Goal: Contribute content: Contribute content

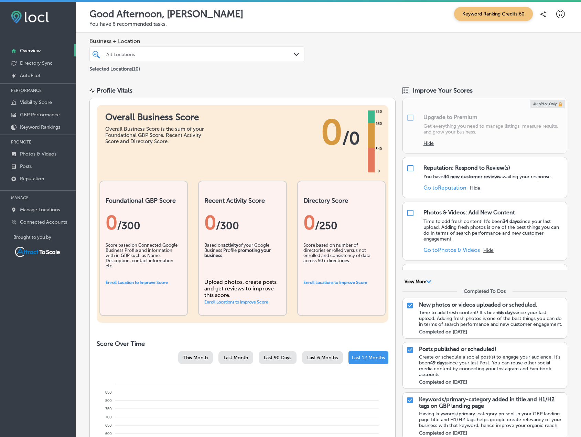
click at [170, 53] on div "All Locations" at bounding box center [200, 54] width 188 height 6
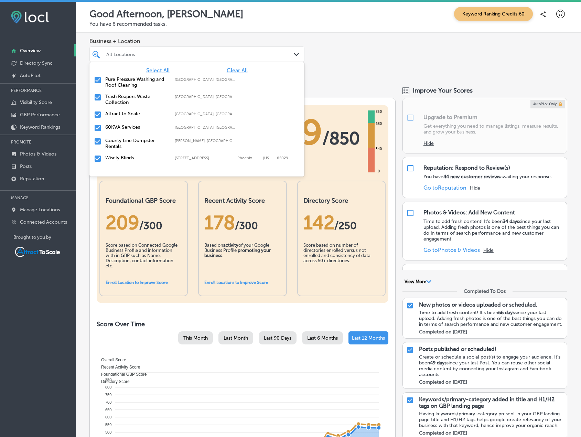
click at [229, 70] on span "Clear All" at bounding box center [237, 70] width 21 height 7
click at [120, 97] on label "Trash Reapers Waste Collection" at bounding box center [136, 100] width 63 height 12
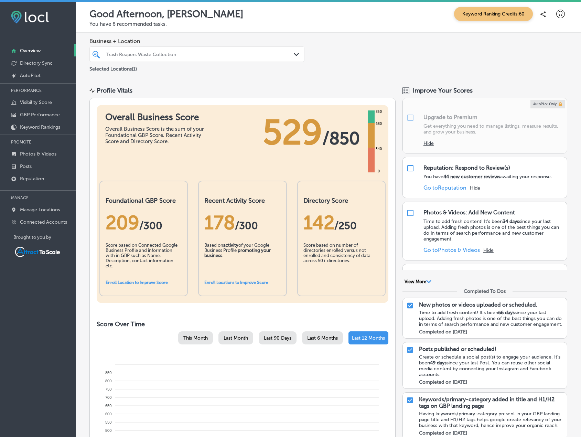
click at [336, 57] on div "Business + Location Trash Reapers Waste Collection Path Created with Sketch. Se…" at bounding box center [329, 55] width 506 height 45
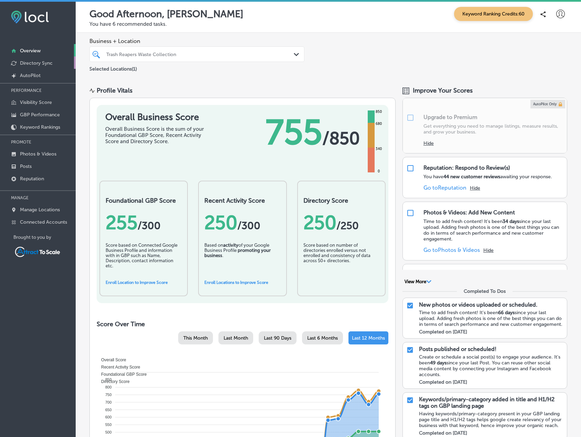
click at [39, 64] on p "Directory Sync" at bounding box center [36, 63] width 33 height 6
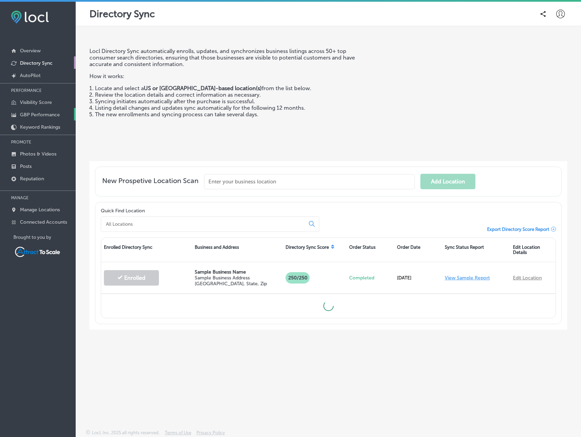
click at [38, 112] on p "GBP Performance" at bounding box center [40, 115] width 40 height 6
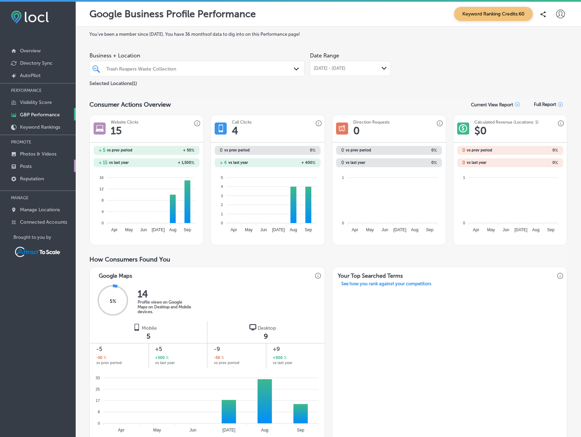
click at [32, 167] on link "Posts" at bounding box center [38, 166] width 76 height 12
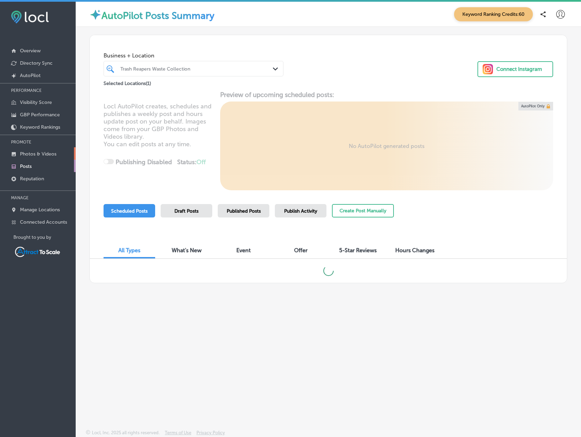
click at [33, 155] on p "Photos & Videos" at bounding box center [38, 154] width 36 height 6
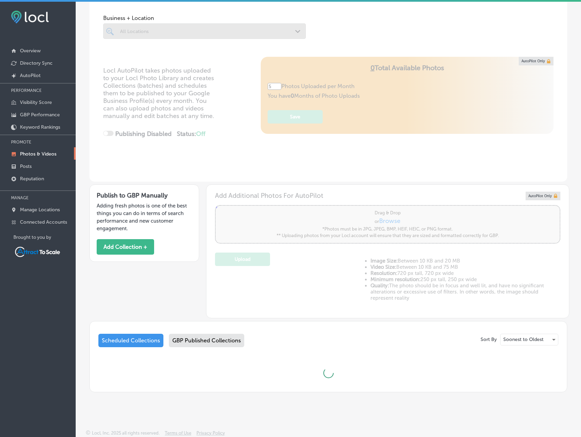
scroll to position [2, 0]
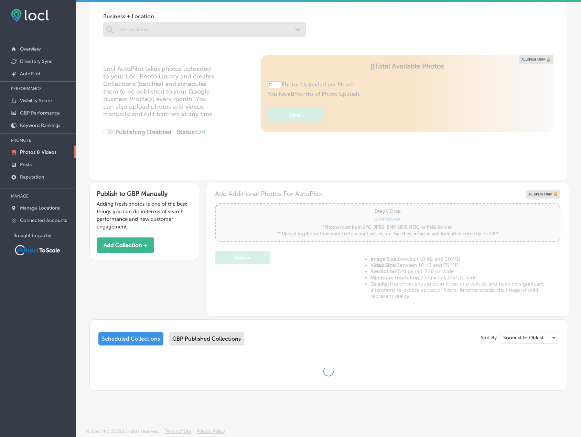
type input "5"
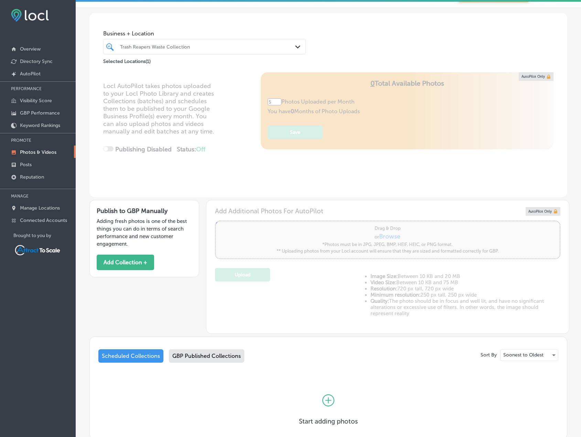
scroll to position [0, 0]
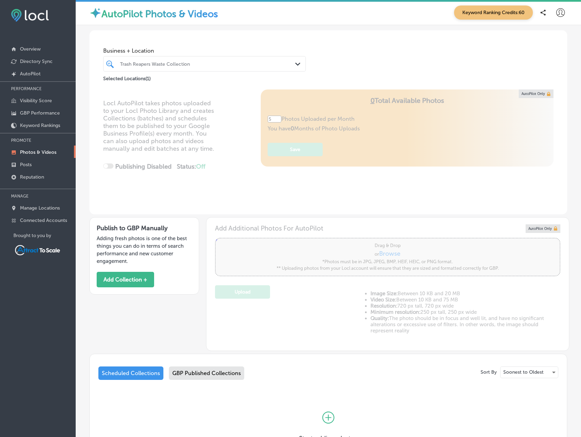
click at [205, 62] on div "Trash Reapers Waste Collection" at bounding box center [208, 64] width 176 height 6
click at [229, 51] on span "Business + Location" at bounding box center [204, 50] width 203 height 7
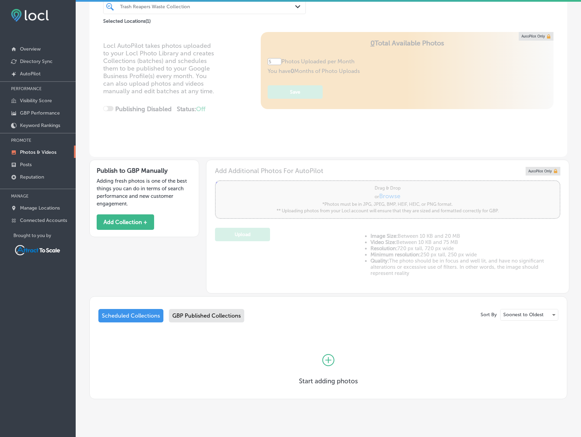
scroll to position [66, 0]
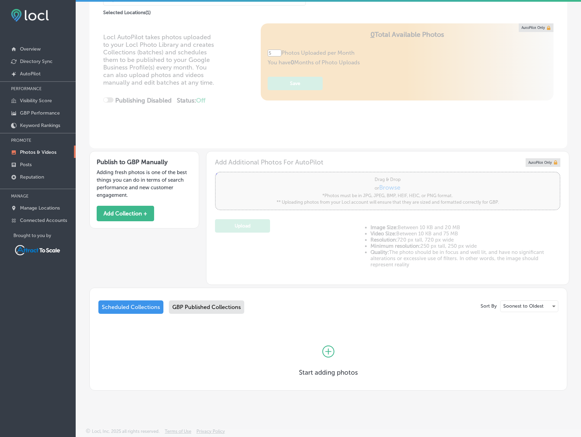
click at [150, 303] on div "Scheduled Collections" at bounding box center [130, 306] width 65 height 13
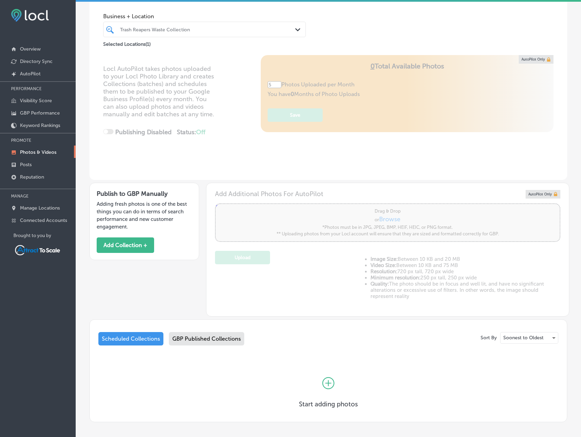
scroll to position [66, 0]
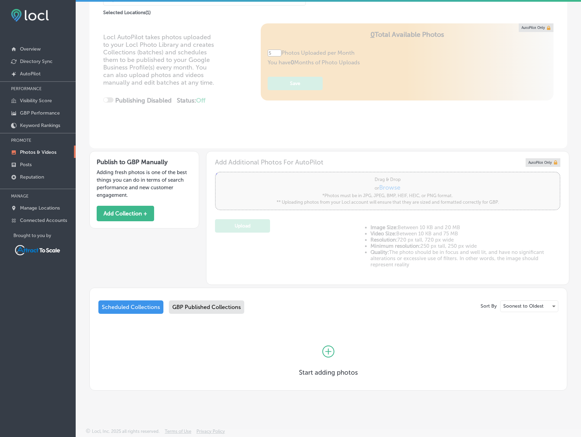
click at [325, 353] on icon at bounding box center [328, 352] width 12 height 12
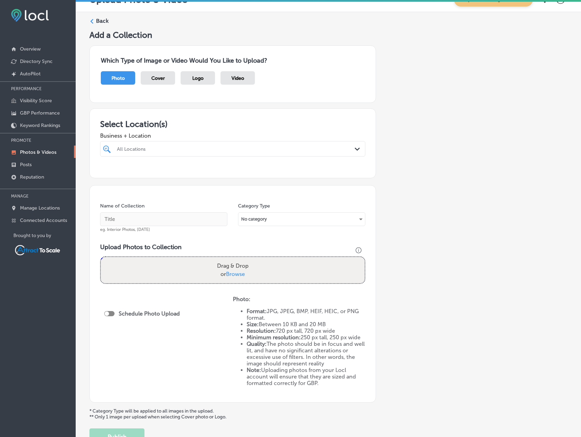
scroll to position [67, 0]
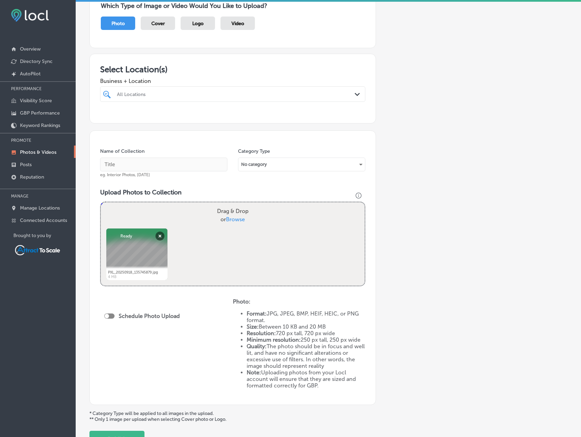
click at [148, 154] on div "Name of Collection eg. Interior Photos, [DATE]" at bounding box center [163, 163] width 127 height 30
click at [111, 314] on div at bounding box center [109, 316] width 10 height 5
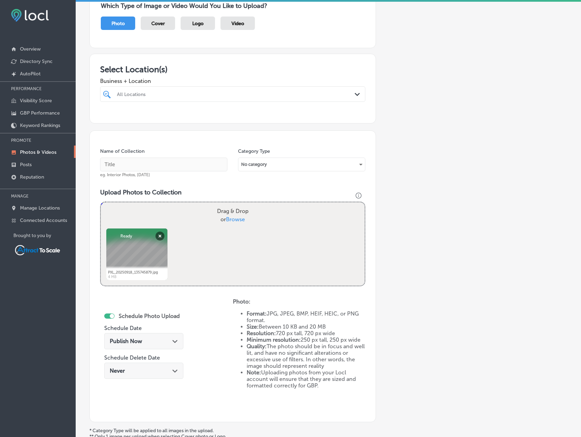
click at [112, 315] on div at bounding box center [112, 316] width 4 height 4
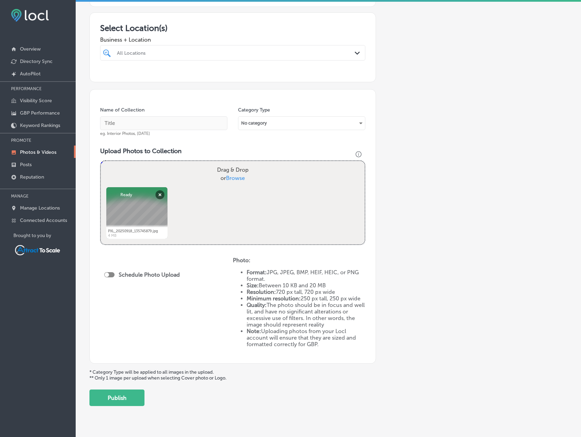
scroll to position [125, 0]
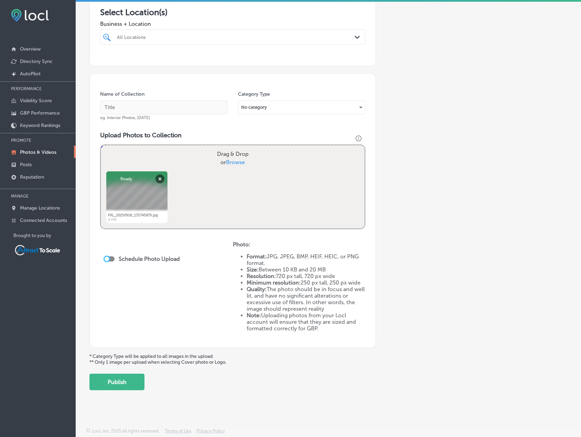
click at [108, 260] on div at bounding box center [107, 259] width 4 height 4
checkbox input "true"
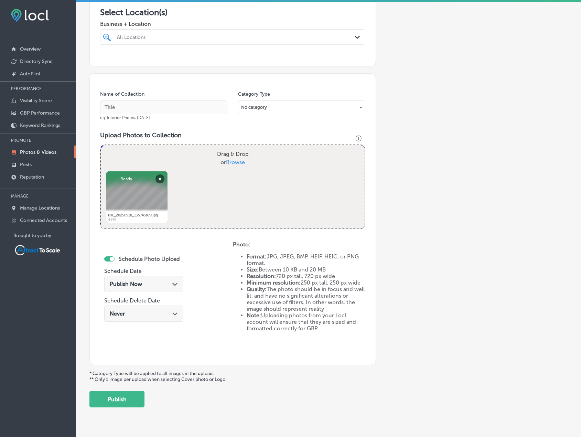
click at [169, 284] on div "Publish Now Path Created with Sketch." at bounding box center [144, 284] width 68 height 7
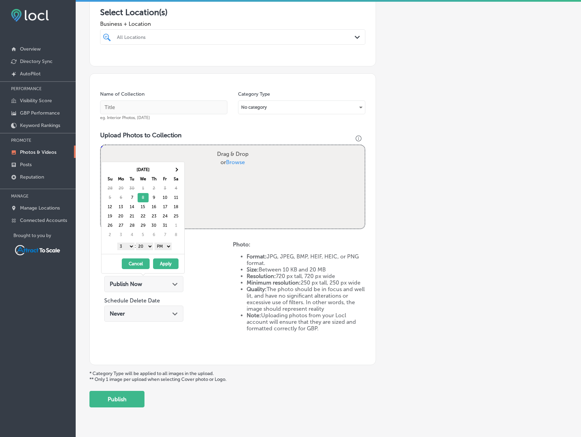
click at [129, 247] on select "1 2 3 4 5 6 7 8 9 10 11 12" at bounding box center [125, 247] width 17 height 8
click at [163, 245] on select "AM PM" at bounding box center [163, 247] width 17 height 8
click at [166, 263] on button "Apply" at bounding box center [165, 263] width 25 height 11
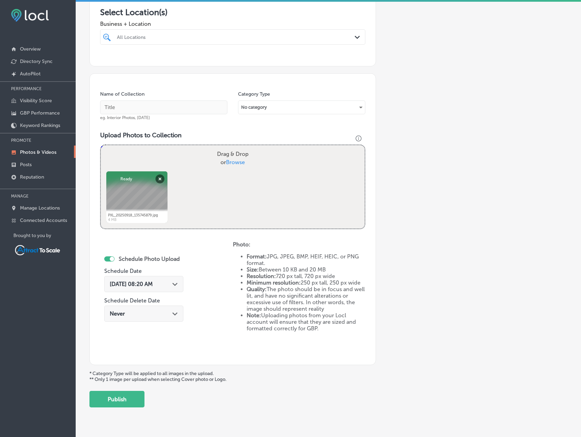
click at [284, 106] on div "No category" at bounding box center [301, 107] width 127 height 11
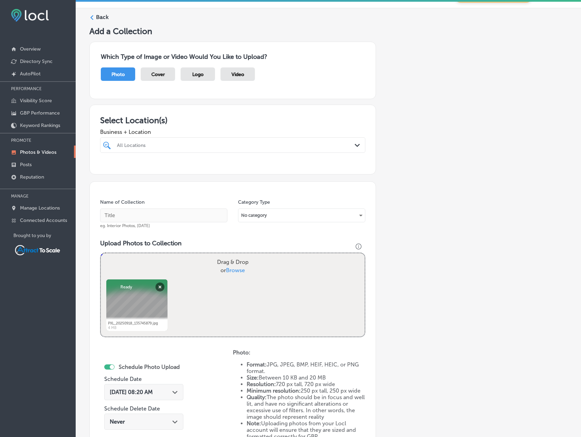
scroll to position [0, 0]
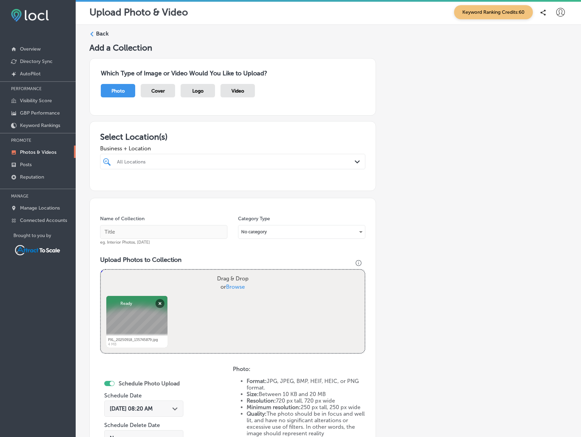
click at [155, 165] on div at bounding box center [221, 161] width 210 height 9
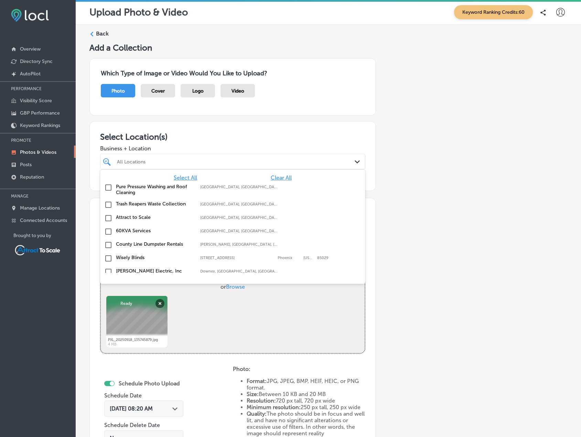
click at [140, 203] on label "Trash Reapers Waste Collection" at bounding box center [154, 204] width 77 height 6
click at [226, 145] on div "Business + Location option focused, 2 of 11. 11 results available. Use Up and D…" at bounding box center [232, 156] width 265 height 28
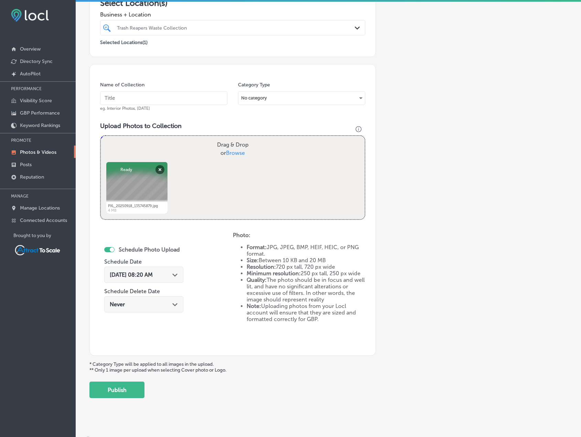
scroll to position [138, 0]
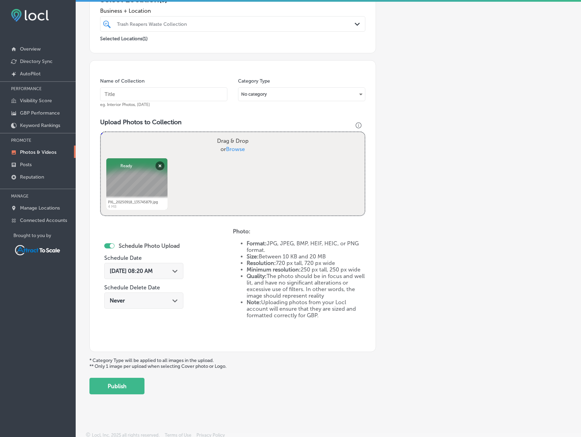
click at [127, 89] on input "text" at bounding box center [163, 94] width 127 height 14
type input "Trash Pickup"
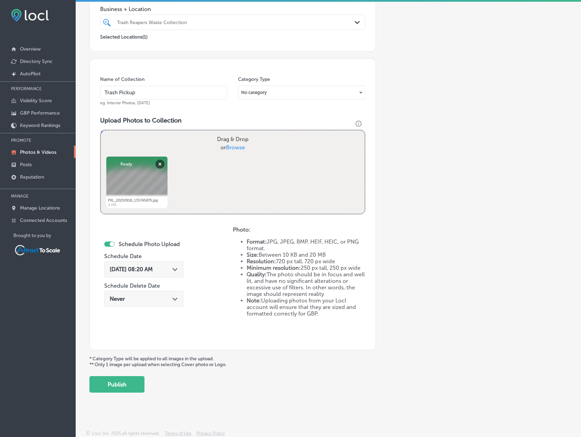
scroll to position [142, 0]
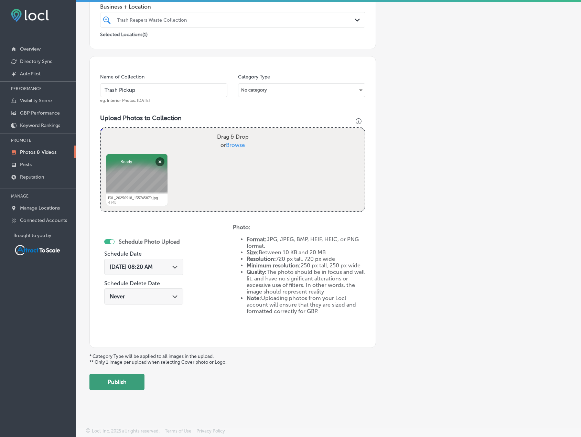
click at [136, 377] on button "Publish" at bounding box center [116, 382] width 55 height 17
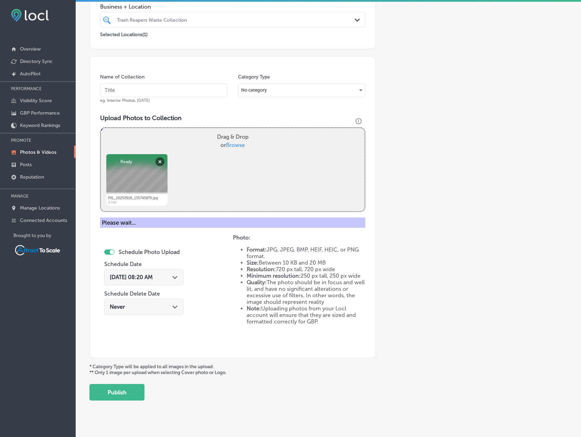
scroll to position [85, 0]
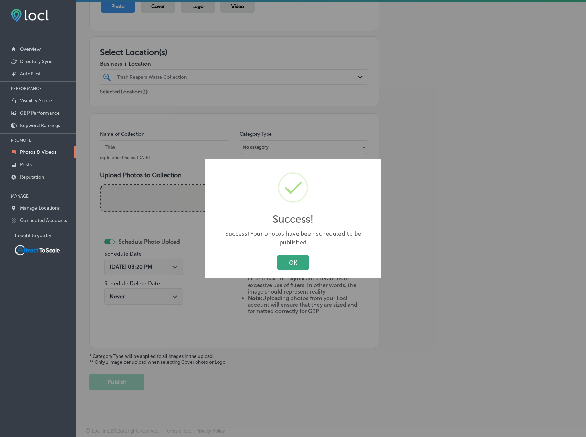
click at [290, 259] on button "OK" at bounding box center [293, 262] width 32 height 14
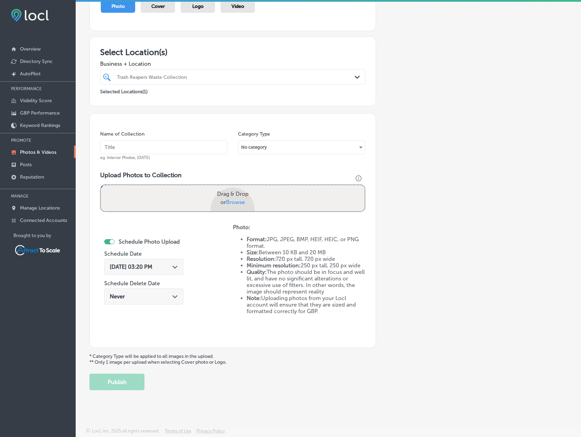
scroll to position [142, 0]
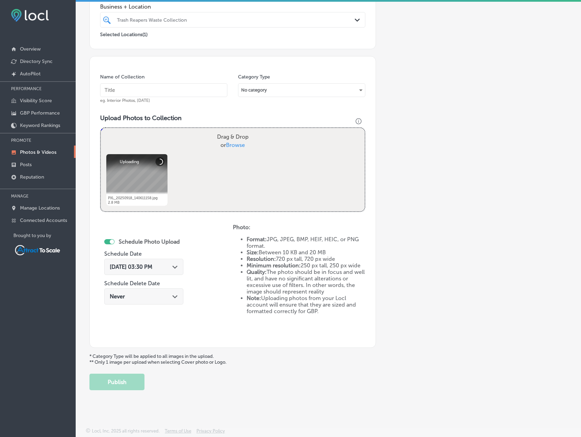
click at [128, 89] on input "text" at bounding box center [163, 90] width 127 height 14
type input "Trash Pickup"
click at [169, 265] on div "[DATE] 03:30 PM Path Created with Sketch." at bounding box center [144, 267] width 68 height 7
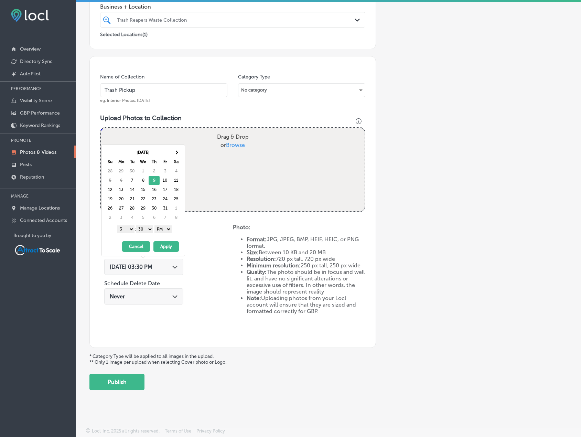
click at [168, 227] on select "AM PM" at bounding box center [163, 229] width 17 height 8
click at [129, 231] on select "1 2 3 4 5 6 7 8 9 10 11 12" at bounding box center [125, 229] width 17 height 8
click at [164, 242] on button "Apply" at bounding box center [165, 246] width 25 height 11
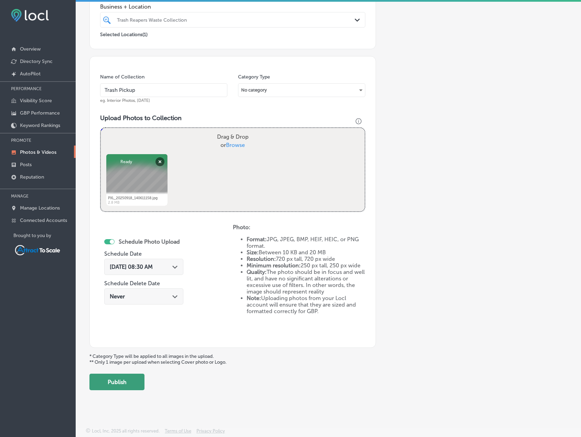
click at [120, 385] on button "Publish" at bounding box center [116, 382] width 55 height 17
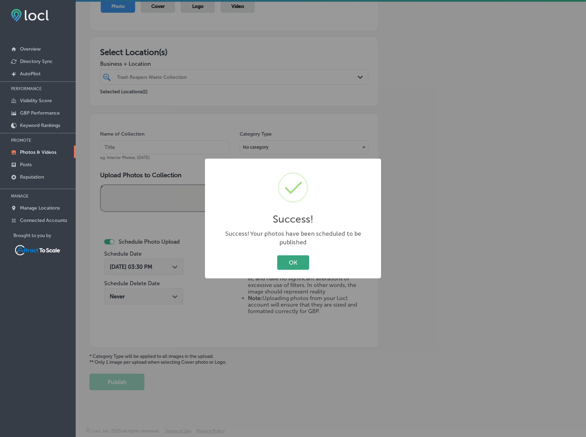
click at [291, 261] on button "OK" at bounding box center [293, 262] width 32 height 14
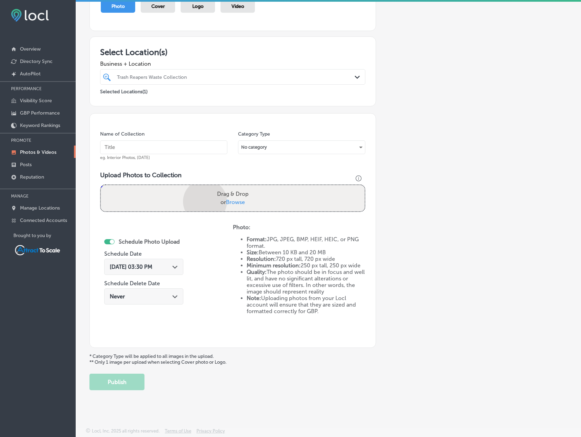
scroll to position [142, 0]
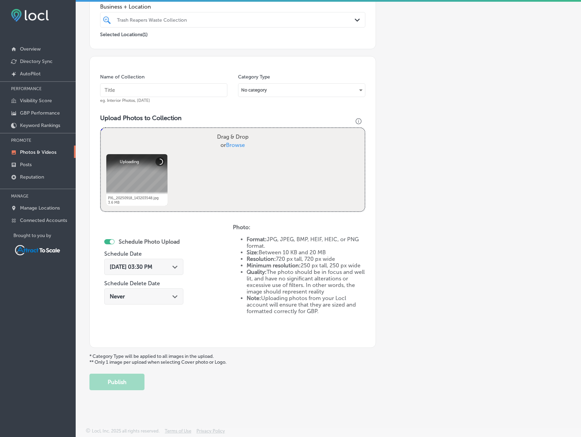
click at [132, 92] on input "text" at bounding box center [163, 90] width 127 height 14
type input "Trash Pickup"
click at [157, 262] on div "[DATE] 03:30 PM Path Created with Sketch." at bounding box center [143, 267] width 79 height 16
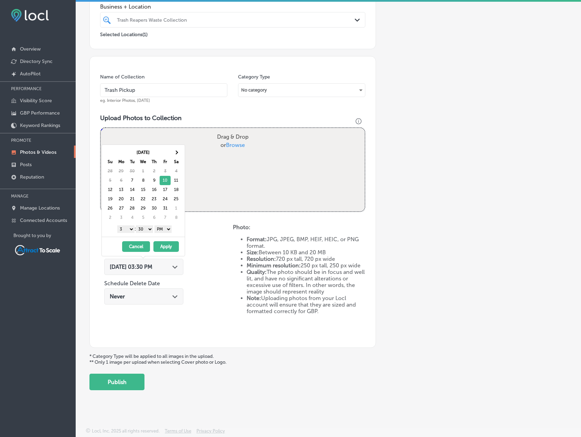
click at [170, 230] on select "AM PM" at bounding box center [163, 229] width 17 height 8
click at [130, 228] on select "1 2 3 4 5 6 7 8 9 10 11 12" at bounding box center [125, 229] width 17 height 8
click at [163, 249] on button "Apply" at bounding box center [165, 246] width 25 height 11
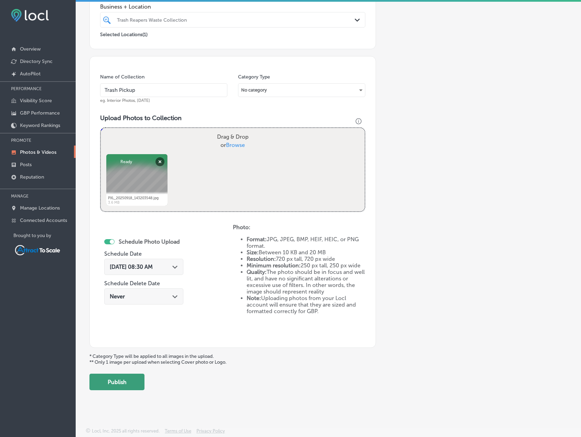
click at [133, 382] on button "Publish" at bounding box center [116, 382] width 55 height 17
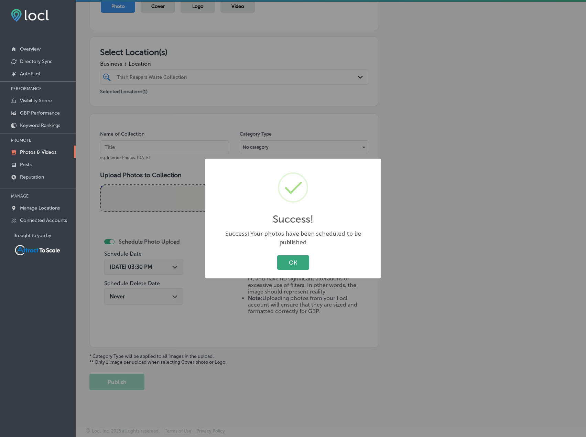
click at [291, 260] on button "OK" at bounding box center [293, 262] width 32 height 14
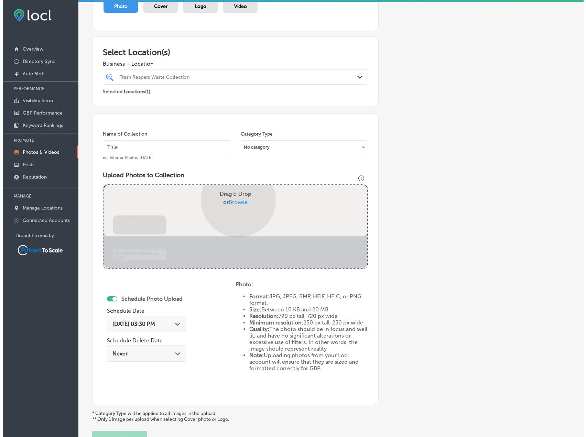
scroll to position [142, 0]
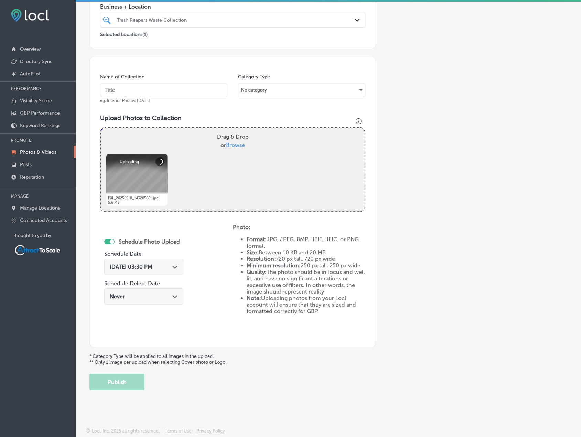
click at [119, 92] on input "text" at bounding box center [163, 90] width 127 height 14
type input "Trash Pickup"
click at [162, 273] on div "[DATE] 03:30 PM Path Created with Sketch." at bounding box center [143, 267] width 79 height 16
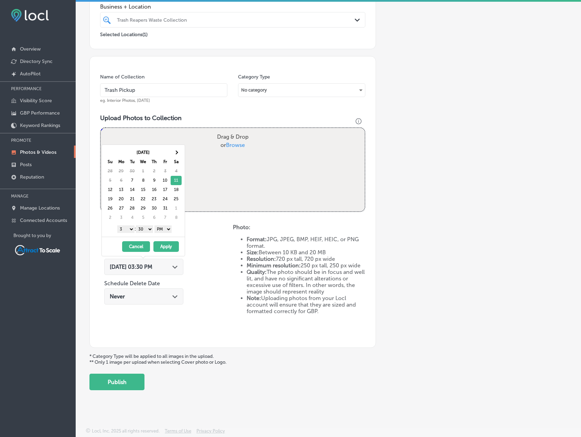
click at [130, 226] on select "1 2 3 4 5 6 7 8 9 10 11 12" at bounding box center [125, 229] width 17 height 8
click at [170, 229] on select "AM PM" at bounding box center [163, 229] width 17 height 8
click at [167, 245] on button "Apply" at bounding box center [165, 246] width 25 height 11
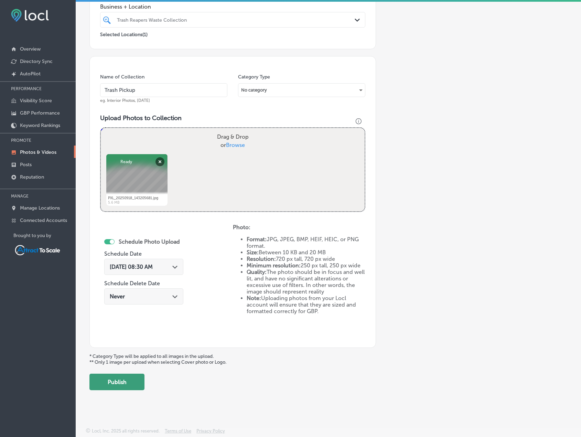
click at [128, 382] on button "Publish" at bounding box center [116, 382] width 55 height 17
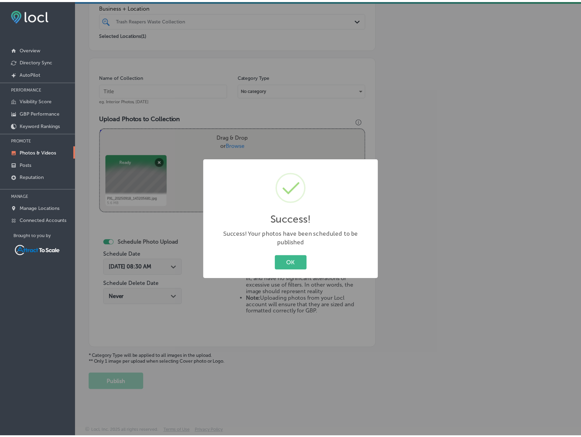
scroll to position [85, 0]
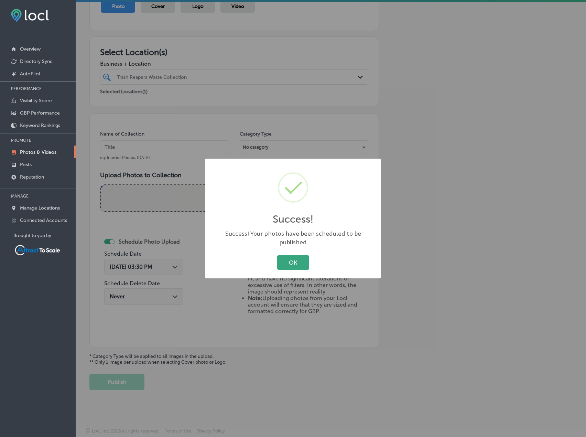
click at [287, 261] on button "OK" at bounding box center [293, 262] width 32 height 14
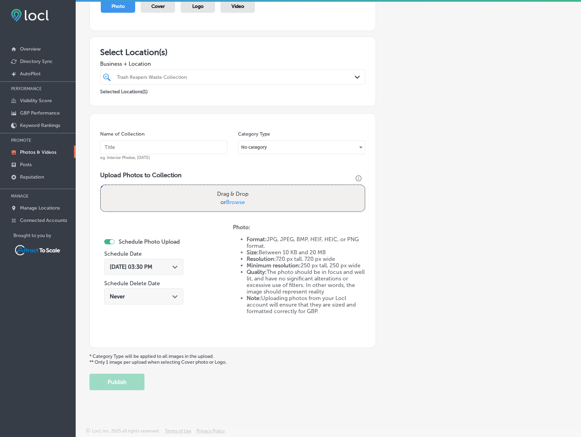
click at [169, 150] on input "text" at bounding box center [163, 147] width 127 height 14
type input "Waste Collection"
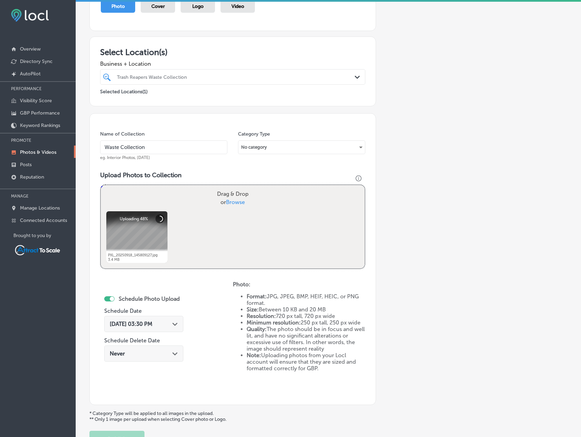
click at [170, 321] on div "[DATE] 03:30 PM Path Created with Sketch." at bounding box center [144, 324] width 68 height 7
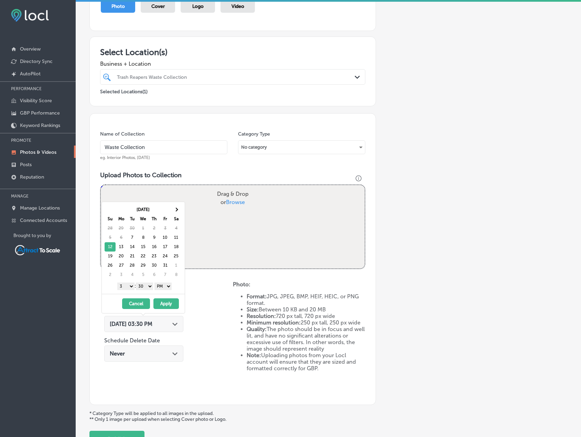
click at [160, 285] on select "AM PM" at bounding box center [163, 287] width 17 height 8
click at [130, 287] on select "1 2 3 4 5 6 7 8 9 10 11 12" at bounding box center [125, 287] width 17 height 8
click at [164, 302] on button "Apply" at bounding box center [165, 303] width 25 height 11
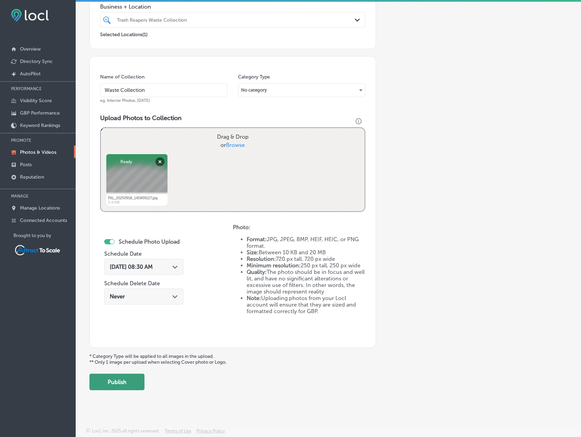
click at [125, 380] on button "Publish" at bounding box center [116, 382] width 55 height 17
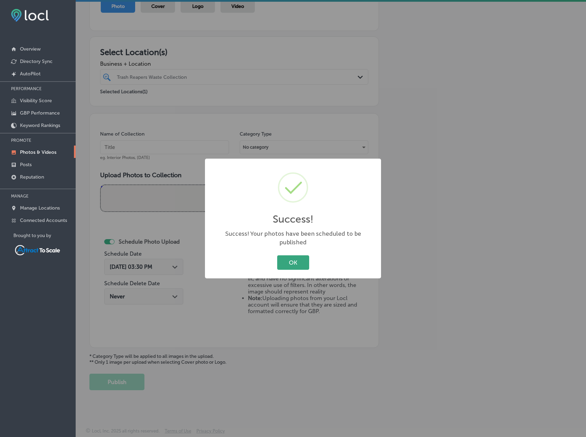
click at [297, 259] on button "OK" at bounding box center [293, 262] width 32 height 14
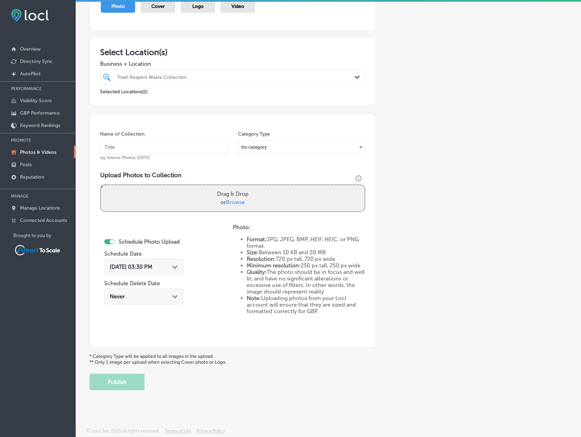
click at [169, 264] on div "[DATE] 03:30 PM Path Created with Sketch." at bounding box center [144, 267] width 68 height 7
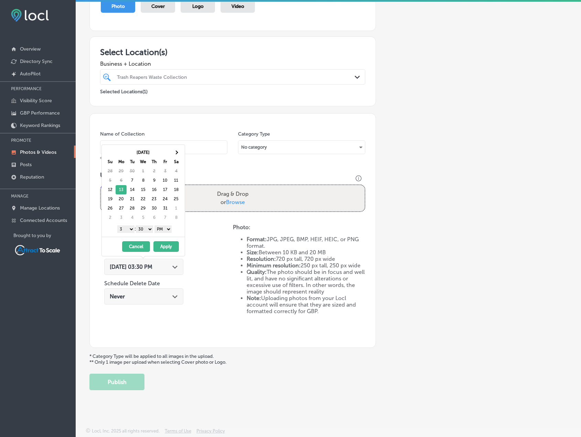
click at [168, 227] on select "AM PM" at bounding box center [163, 229] width 17 height 8
click at [131, 229] on select "1 2 3 4 5 6 7 8 9 10 11 12" at bounding box center [125, 229] width 17 height 8
click at [170, 246] on button "Apply" at bounding box center [165, 246] width 25 height 11
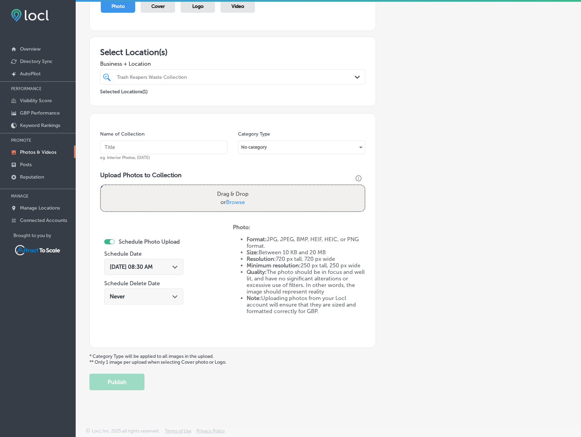
click at [156, 151] on input "text" at bounding box center [163, 147] width 127 height 14
type input "Waste Collection"
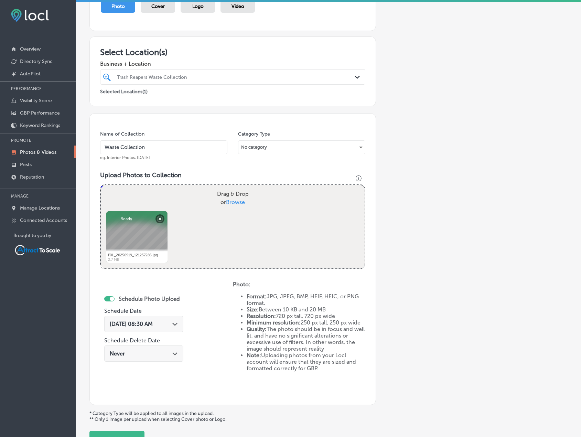
click at [174, 323] on div "[DATE] 08:30 AM Path Created with Sketch." at bounding box center [144, 324] width 68 height 7
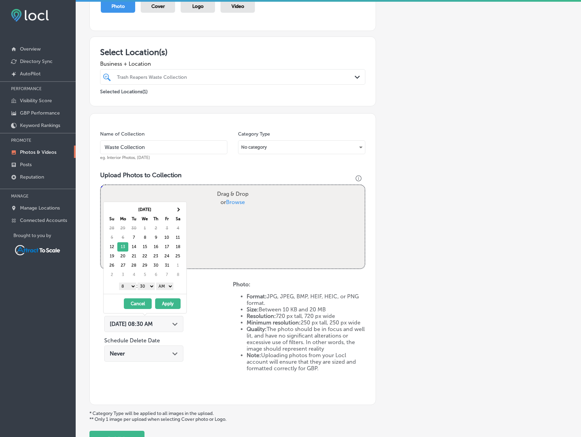
click at [202, 305] on div "Schedule Photo Upload Schedule Date [DATE] 08:30 AM Path Created with Sketch. S…" at bounding box center [166, 337] width 133 height 113
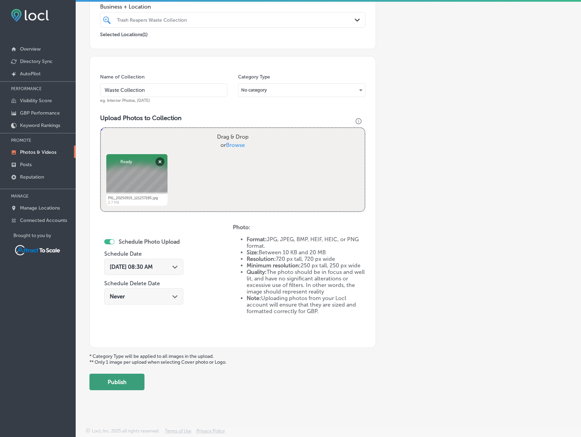
click at [132, 378] on button "Publish" at bounding box center [116, 382] width 55 height 17
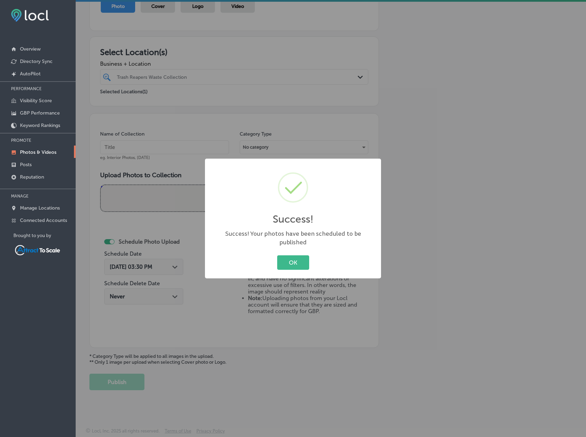
click at [295, 255] on button "OK" at bounding box center [293, 262] width 32 height 14
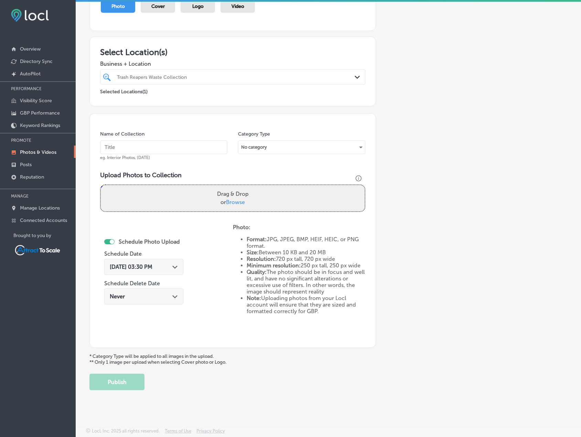
click at [173, 273] on div "[DATE] 03:30 PM Path Created with Sketch." at bounding box center [143, 267] width 79 height 16
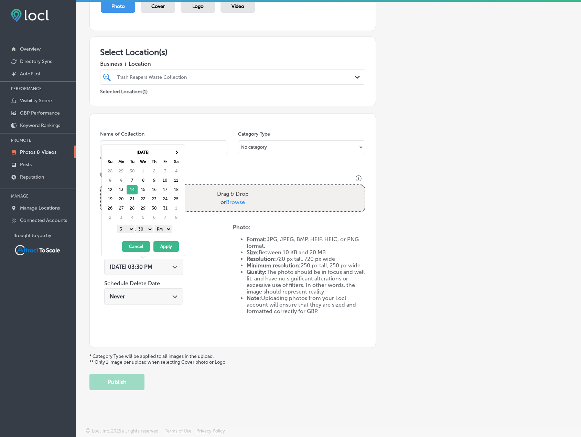
click at [164, 227] on select "AM PM" at bounding box center [163, 229] width 17 height 8
click at [127, 228] on select "1 2 3 4 5 6 7 8 9 10 11 12" at bounding box center [125, 229] width 17 height 8
click at [166, 244] on button "Apply" at bounding box center [165, 246] width 25 height 11
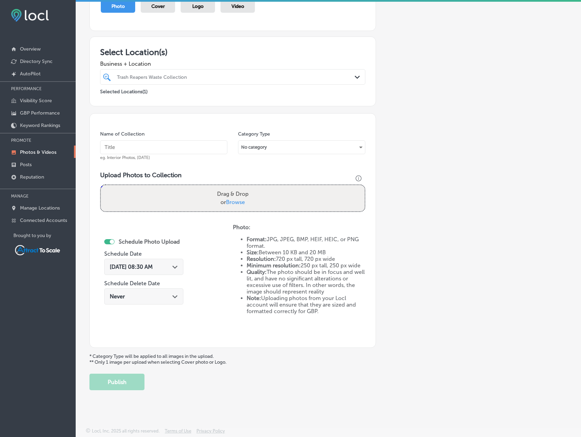
click at [146, 148] on input "text" at bounding box center [163, 147] width 127 height 14
type input "Waste Collection"
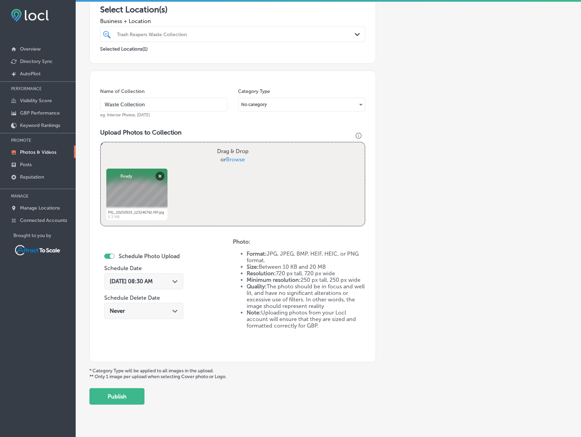
scroll to position [142, 0]
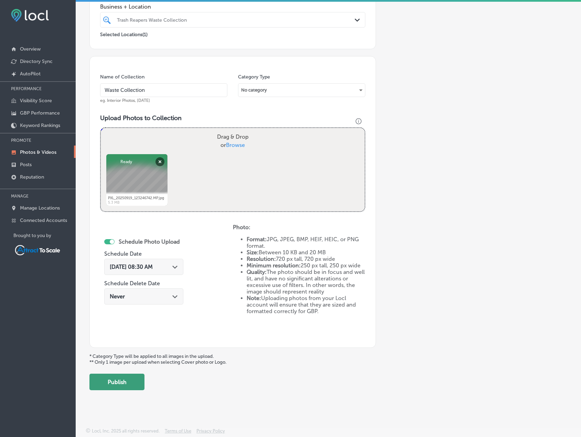
click at [138, 382] on button "Publish" at bounding box center [116, 382] width 55 height 17
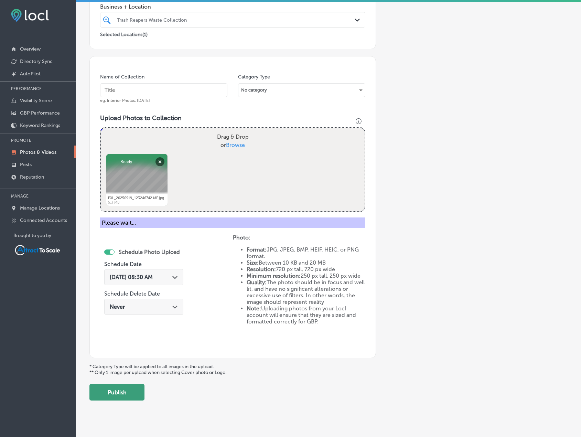
scroll to position [85, 0]
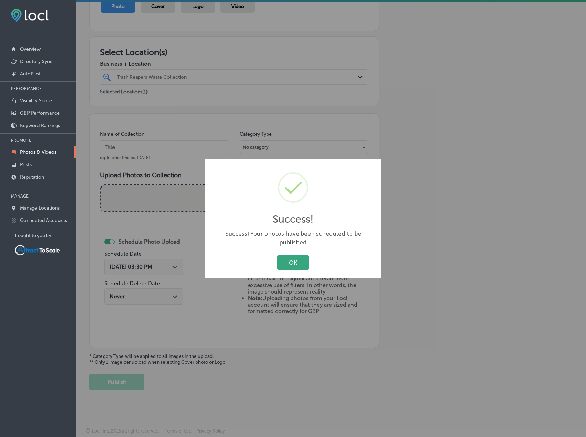
click at [307, 255] on button "OK" at bounding box center [293, 262] width 32 height 14
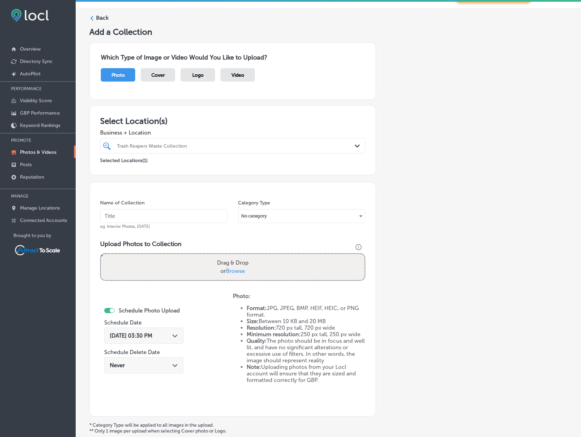
scroll to position [0, 0]
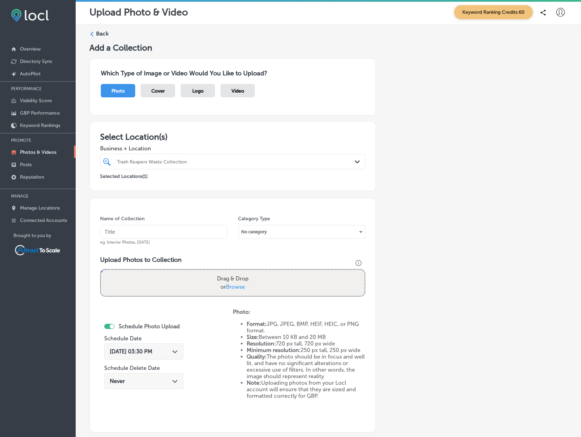
click at [100, 32] on label "Back" at bounding box center [102, 34] width 13 height 8
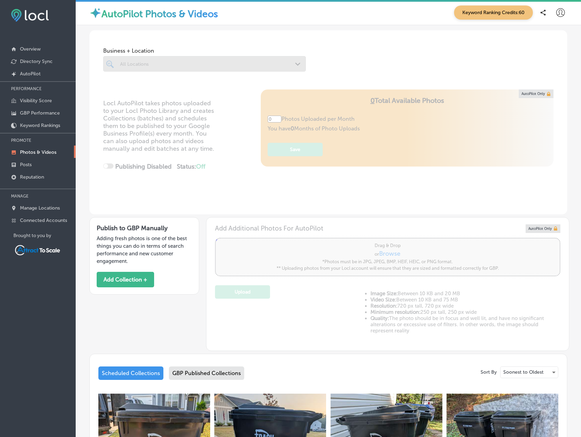
type input "5"
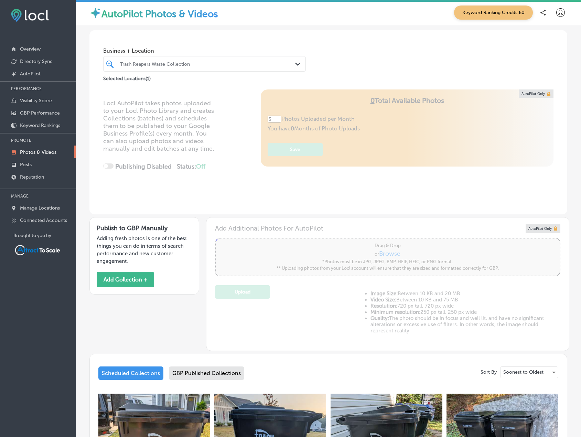
click at [190, 62] on div "Trash Reapers Waste Collection" at bounding box center [208, 64] width 176 height 6
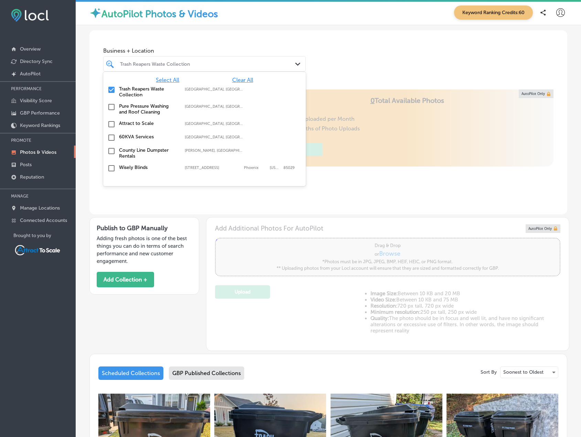
click at [242, 80] on span "Clear All" at bounding box center [242, 80] width 21 height 7
click at [126, 152] on label "County Line Dumpster Rentals" at bounding box center [148, 153] width 59 height 12
click at [339, 65] on div "Business + Location option focused, 2 of 11. 11 results available. Use Up and D…" at bounding box center [328, 56] width 478 height 52
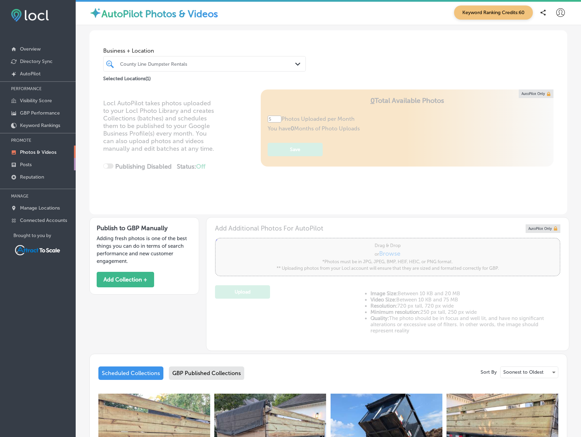
click at [50, 160] on link "Posts" at bounding box center [38, 164] width 76 height 12
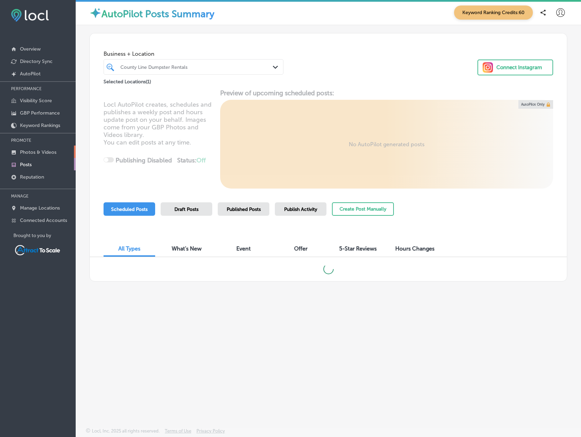
click at [48, 152] on p "Photos & Videos" at bounding box center [38, 152] width 36 height 6
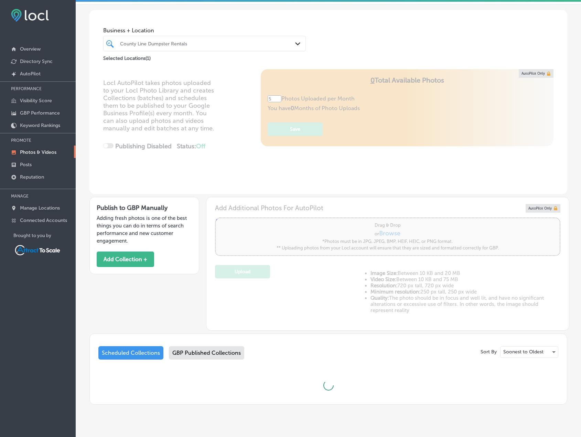
scroll to position [34, 0]
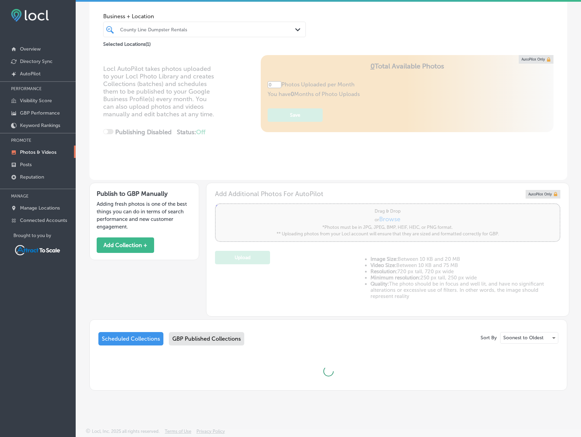
type input "5"
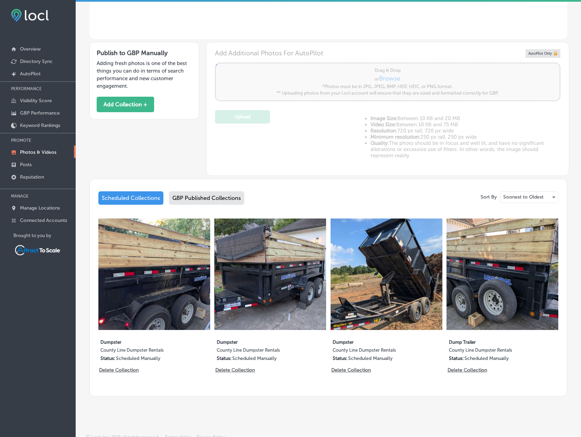
scroll to position [180, 0]
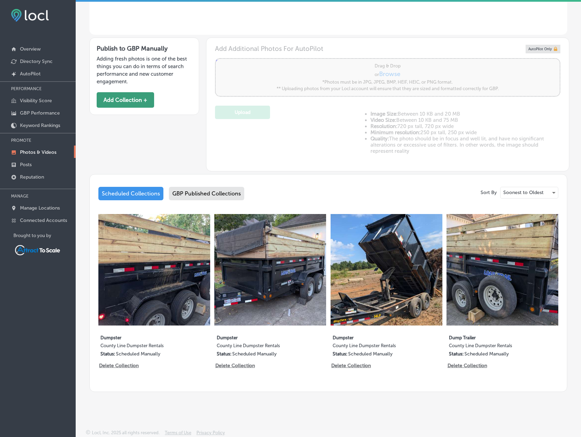
click at [127, 100] on button "Add Collection +" at bounding box center [125, 99] width 57 height 15
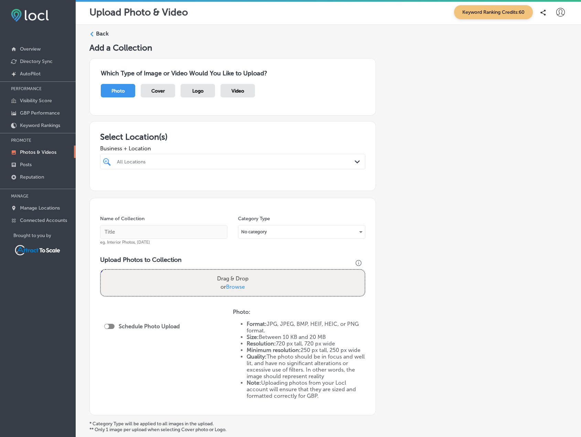
click at [155, 161] on div "All Locations" at bounding box center [236, 162] width 238 height 6
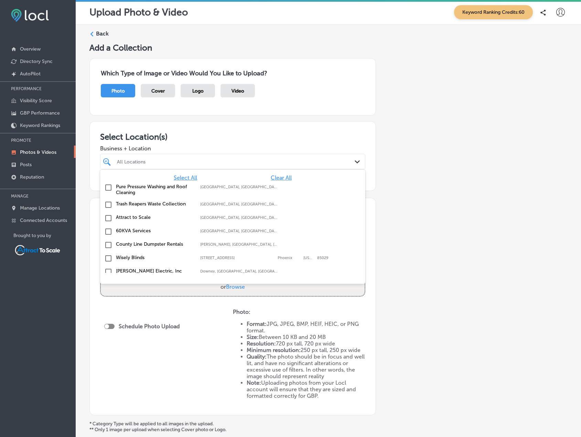
click at [136, 244] on label "County Line Dumpster Rentals" at bounding box center [154, 244] width 77 height 6
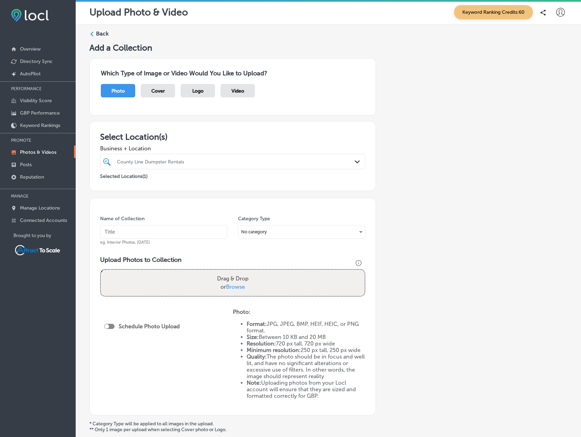
click at [274, 134] on h3 "Select Location(s)" at bounding box center [232, 137] width 265 height 10
click at [158, 236] on input "text" at bounding box center [163, 232] width 127 height 14
type input "Dump Trailer"
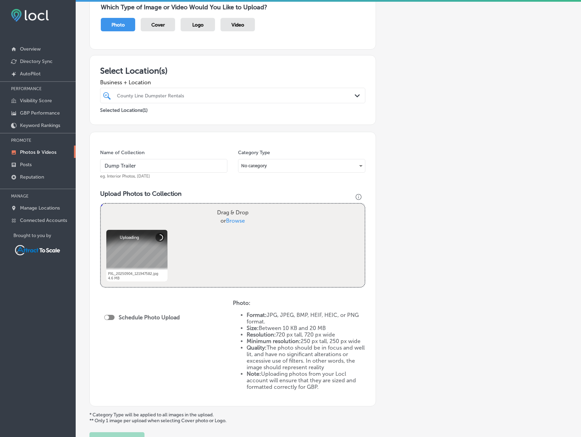
scroll to position [69, 0]
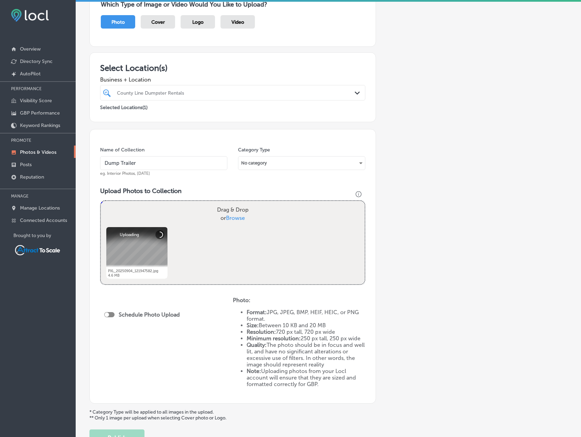
click at [112, 316] on div at bounding box center [109, 314] width 10 height 5
checkbox input "true"
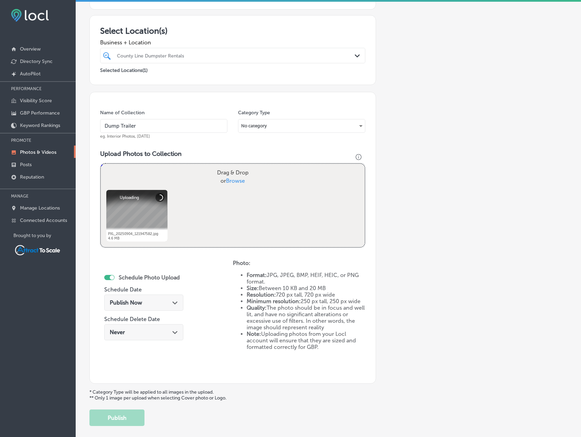
scroll to position [107, 0]
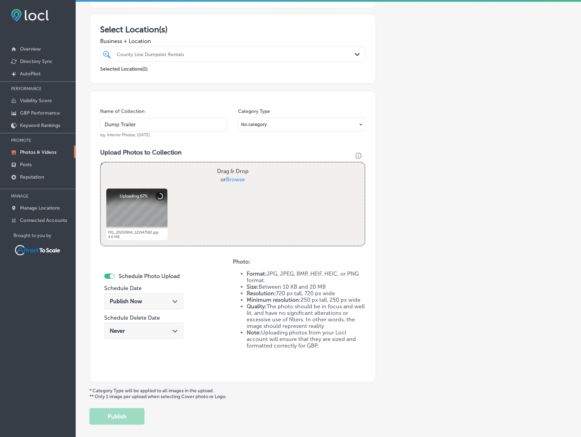
click at [168, 303] on div "Publish Now Path Created with Sketch." at bounding box center [144, 301] width 68 height 7
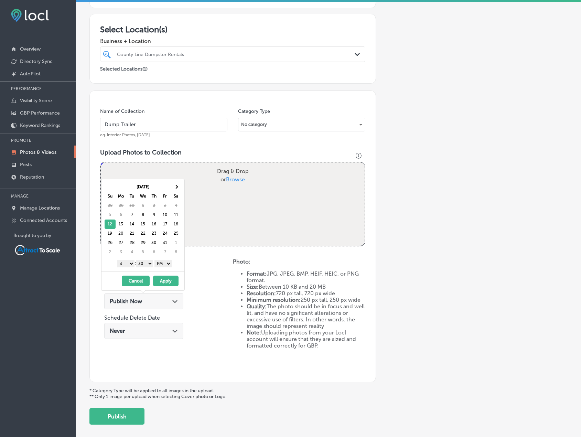
click at [166, 265] on select "AM PM" at bounding box center [163, 264] width 17 height 8
click at [130, 264] on select "1 2 3 4 5 6 7 8 9 10 11 12" at bounding box center [125, 264] width 17 height 8
click at [165, 281] on button "Apply" at bounding box center [165, 281] width 25 height 11
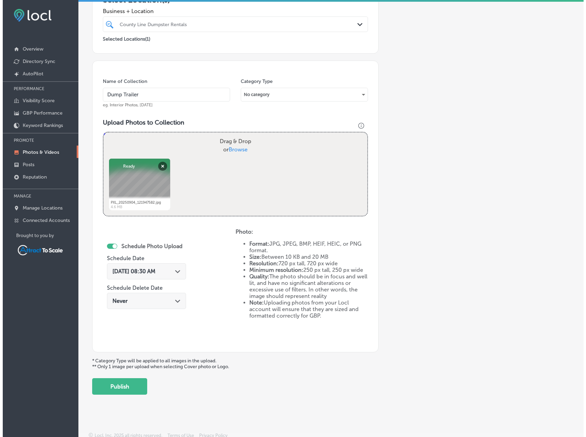
scroll to position [142, 0]
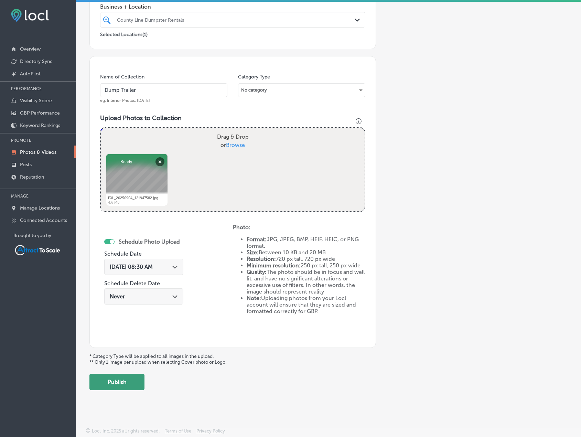
click at [126, 385] on button "Publish" at bounding box center [116, 382] width 55 height 17
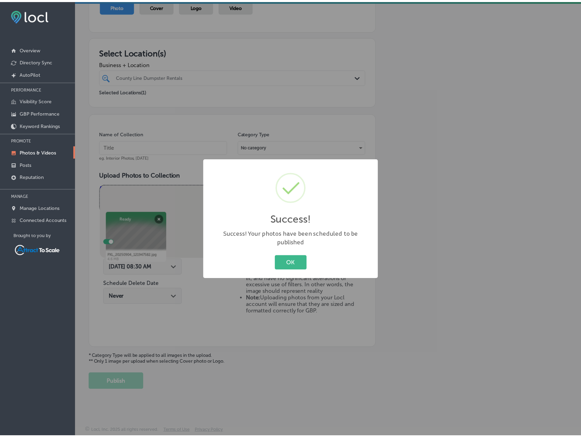
scroll to position [85, 0]
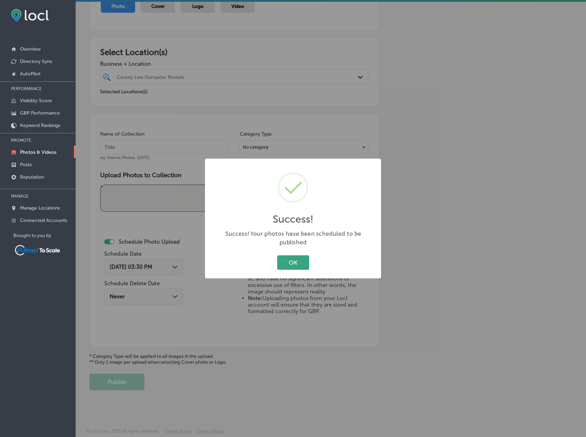
click at [284, 259] on button "OK" at bounding box center [293, 262] width 32 height 14
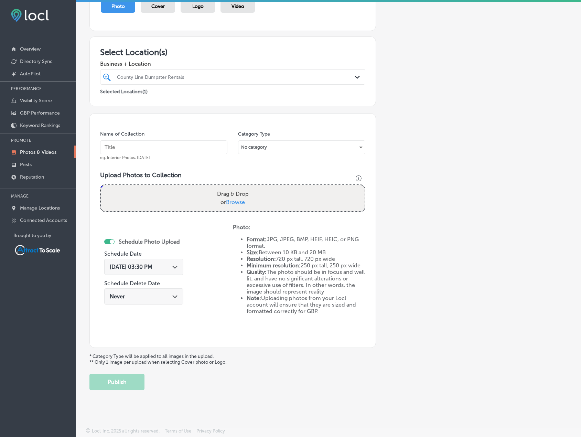
click at [165, 149] on input "text" at bounding box center [163, 147] width 127 height 14
type input "Dumpster"
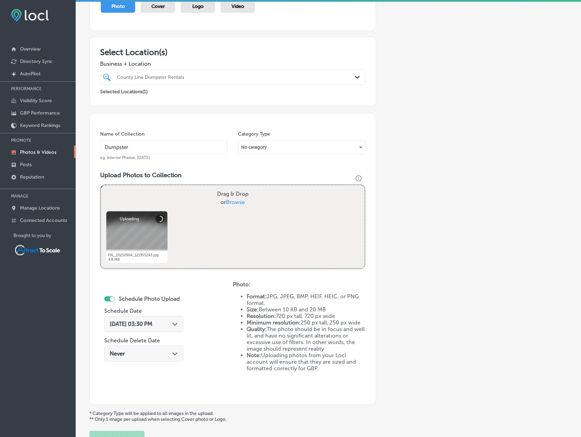
click at [169, 325] on div "[DATE] 03:30 PM Path Created with Sketch." at bounding box center [144, 324] width 68 height 7
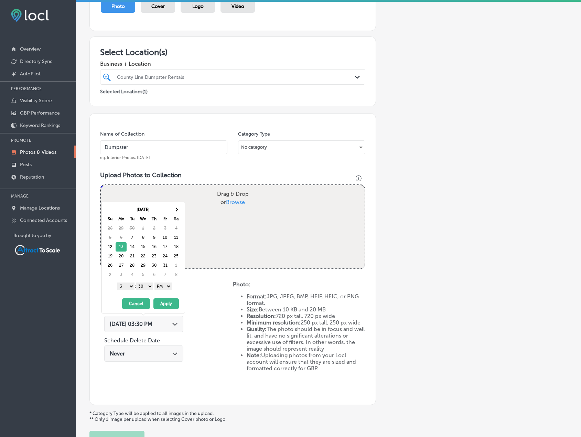
click at [167, 284] on select "AM PM" at bounding box center [163, 287] width 17 height 8
click at [128, 286] on select "1 2 3 4 5 6 7 8 9 10 11 12" at bounding box center [125, 287] width 17 height 8
click at [134, 339] on label "Schedule Delete Date" at bounding box center [132, 340] width 56 height 7
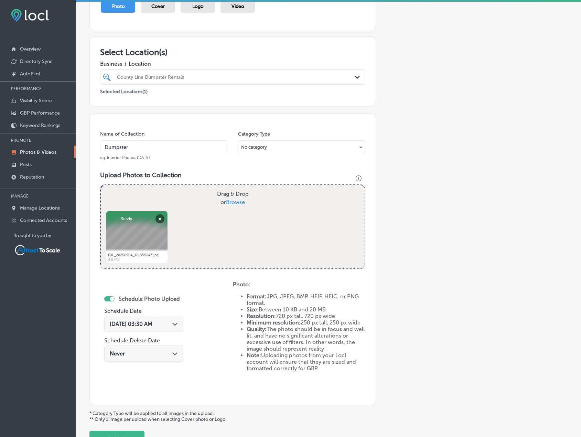
click at [172, 327] on div "[DATE] 03:30 AM Path Created with Sketch." at bounding box center [144, 324] width 68 height 7
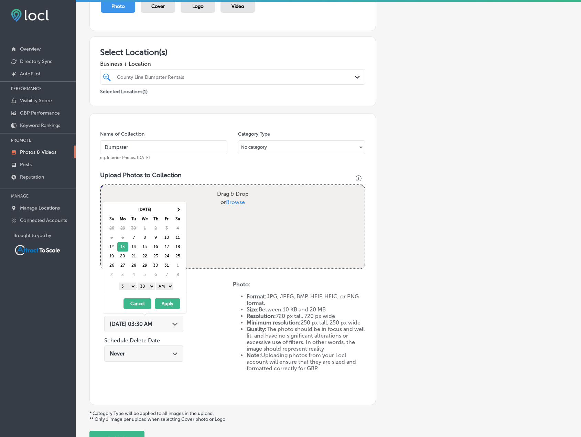
click at [129, 286] on select "1 2 3 4 5 6 7 8 9 10 11 12" at bounding box center [127, 287] width 17 height 8
click at [166, 305] on button "Apply" at bounding box center [167, 303] width 25 height 11
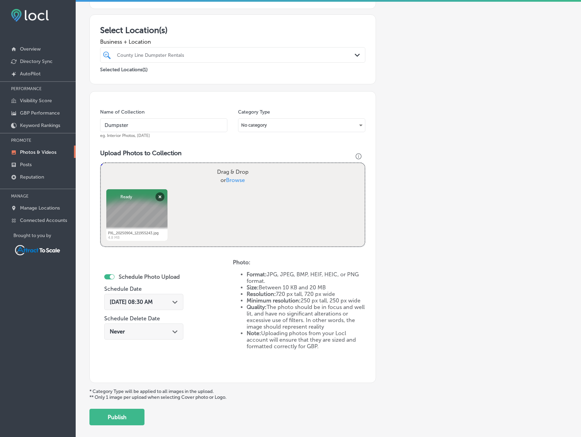
scroll to position [107, 0]
click at [137, 414] on button "Publish" at bounding box center [116, 416] width 55 height 17
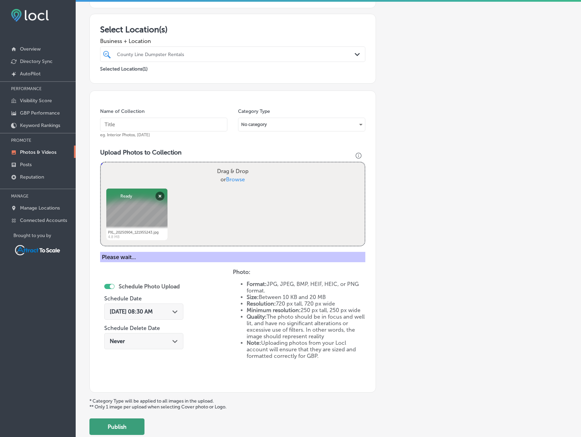
scroll to position [85, 0]
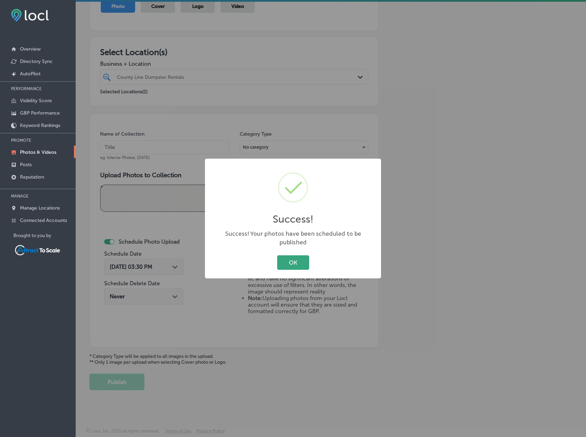
click at [284, 258] on button "OK" at bounding box center [293, 262] width 32 height 14
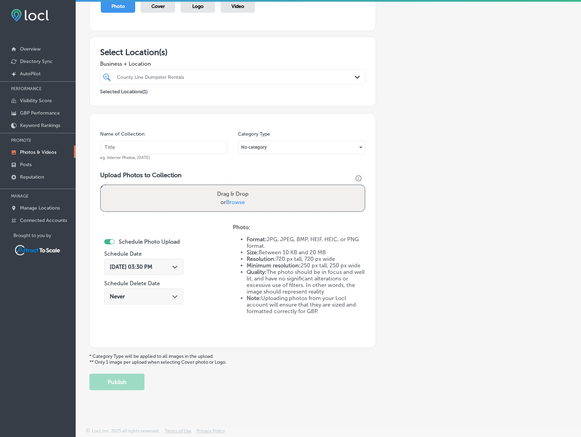
click at [176, 263] on div "[DATE] 03:30 PM Path Created with Sketch." at bounding box center [143, 267] width 79 height 16
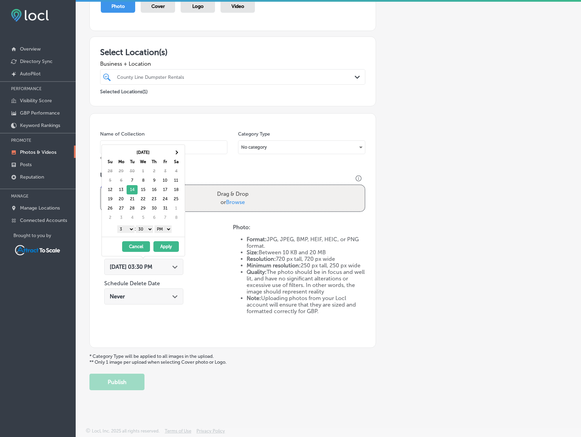
click at [169, 229] on select "AM PM" at bounding box center [163, 229] width 17 height 8
click at [125, 229] on select "1 2 3 4 5 6 7 8 9 10 11 12" at bounding box center [125, 229] width 17 height 8
click at [162, 244] on button "Apply" at bounding box center [165, 246] width 25 height 11
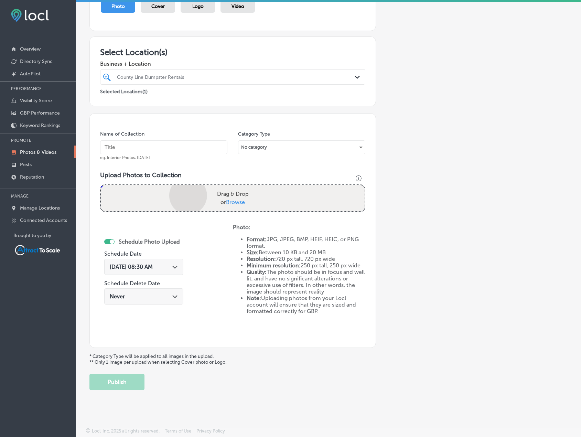
scroll to position [107, 0]
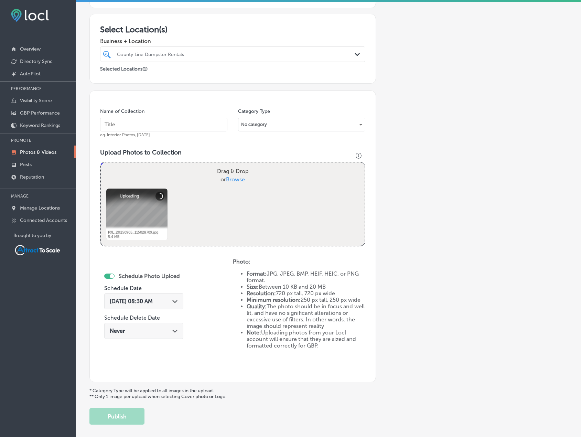
click at [149, 127] on input "text" at bounding box center [163, 125] width 127 height 14
type input "Dump Trailer"
click at [128, 414] on button "Publish" at bounding box center [116, 416] width 55 height 17
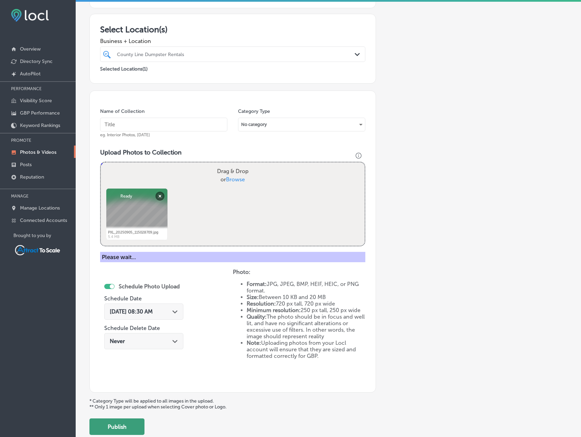
scroll to position [85, 0]
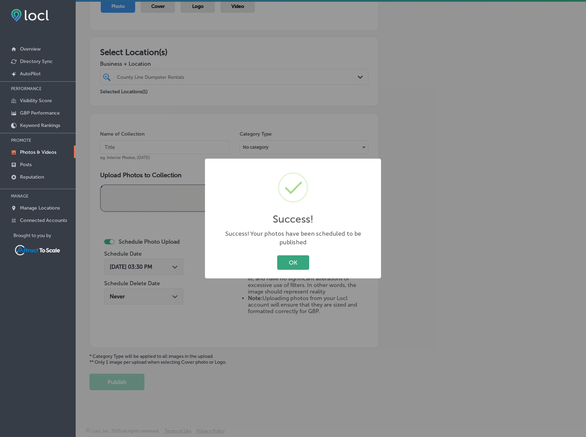
click at [300, 259] on button "OK" at bounding box center [293, 262] width 32 height 14
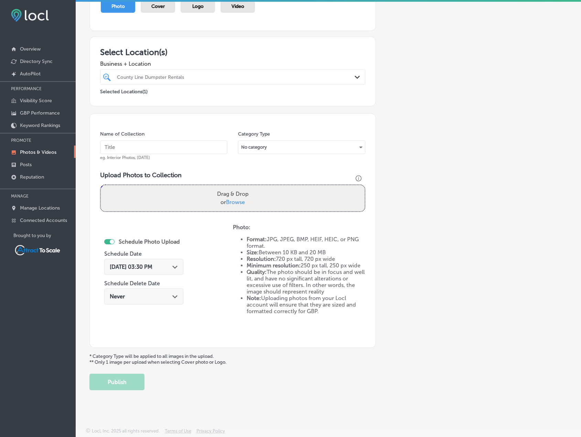
click at [170, 272] on div "[DATE] 03:30 PM Path Created with Sketch." at bounding box center [143, 267] width 79 height 16
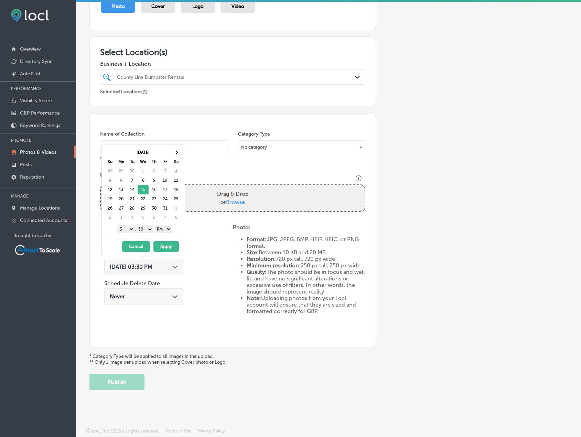
click at [160, 225] on div "1 2 3 4 5 6 7 8 9 10 11 12 : 00 10 20 30 40 50 AM PM" at bounding box center [145, 229] width 80 height 10
click at [160, 228] on select "AM PM" at bounding box center [163, 229] width 17 height 8
click at [126, 231] on select "1 2 3 4 5 6 7 8 9 10 11 12" at bounding box center [125, 229] width 17 height 8
click at [159, 251] on button "Apply" at bounding box center [165, 246] width 25 height 11
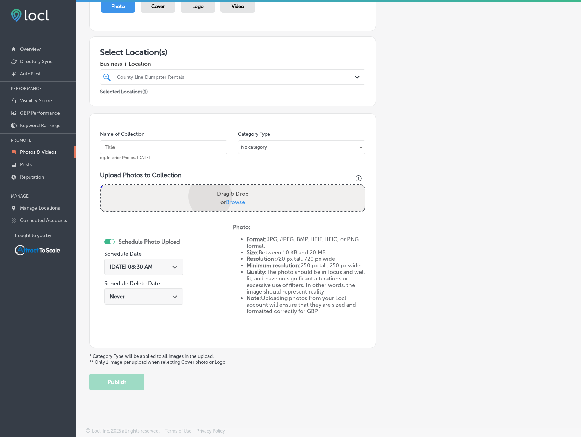
scroll to position [107, 0]
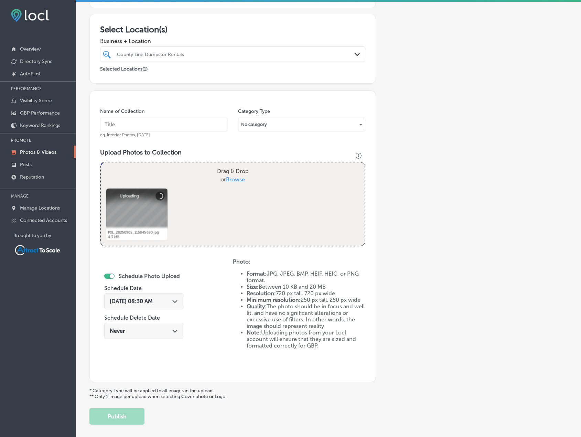
click at [155, 127] on input "text" at bounding box center [163, 125] width 127 height 14
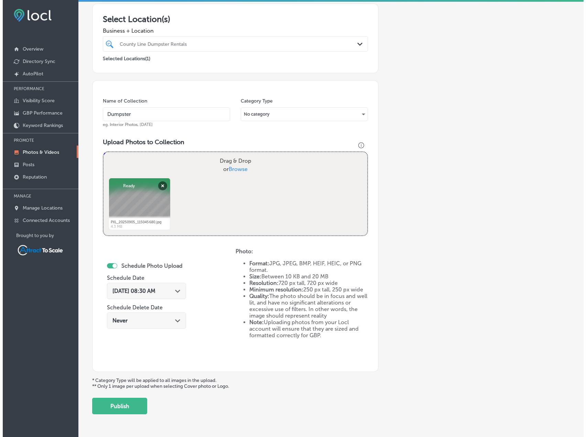
scroll to position [142, 0]
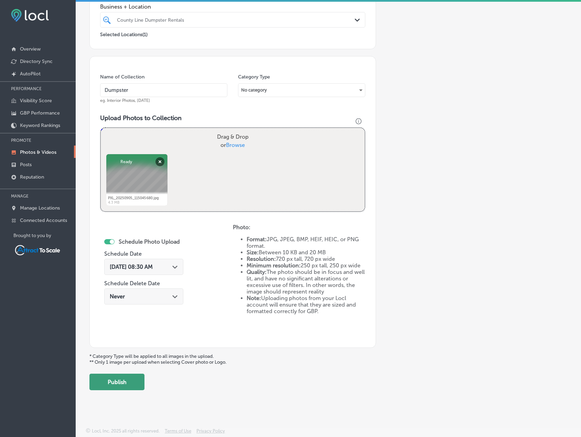
type input "Dumpster"
click at [132, 381] on button "Publish" at bounding box center [116, 382] width 55 height 17
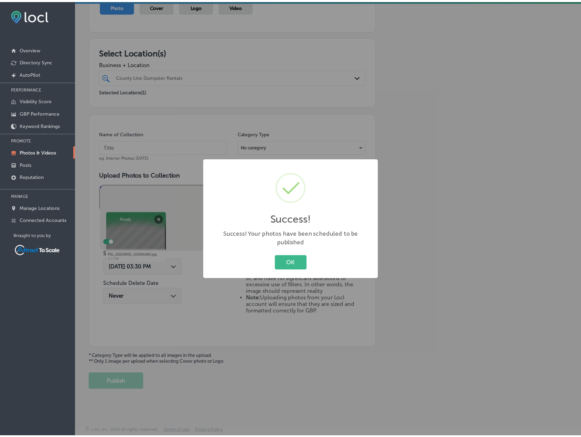
scroll to position [85, 0]
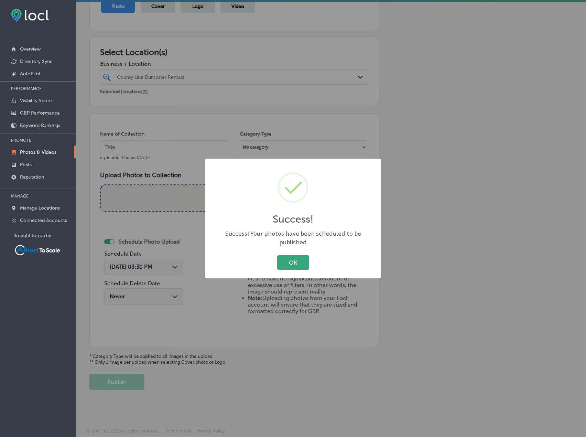
click at [291, 255] on button "OK" at bounding box center [293, 262] width 32 height 14
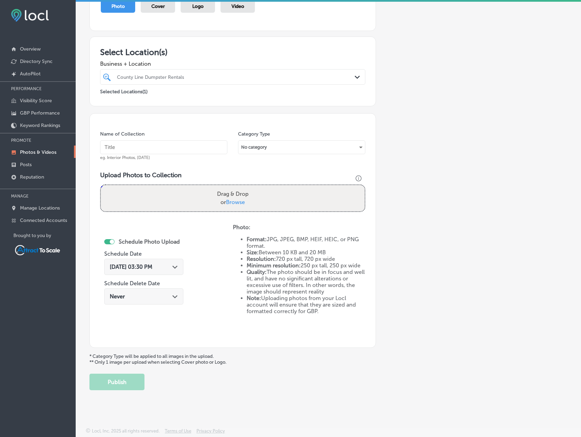
click at [173, 268] on icon "Path Created with Sketch." at bounding box center [174, 267] width 5 height 3
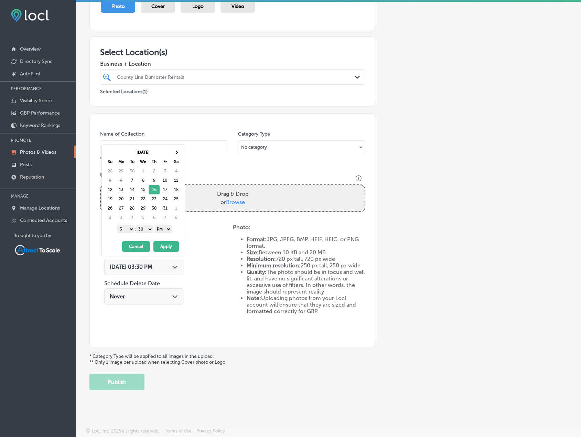
click at [161, 228] on select "AM PM" at bounding box center [163, 229] width 17 height 8
click at [130, 227] on select "1 2 3 4 5 6 7 8 9 10 11 12" at bounding box center [125, 229] width 17 height 8
click at [166, 245] on button "Apply" at bounding box center [165, 246] width 25 height 11
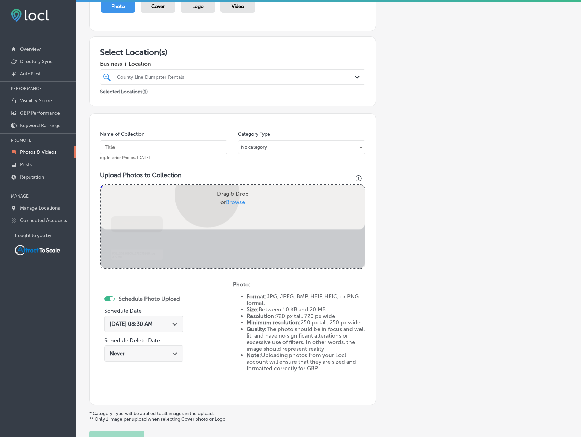
scroll to position [142, 0]
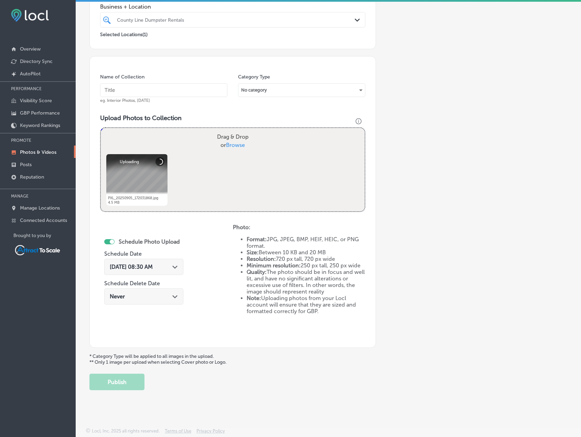
click at [136, 93] on input "text" at bounding box center [163, 90] width 127 height 14
type input "Dump Trailer"
click at [134, 379] on button "Publish" at bounding box center [116, 382] width 55 height 17
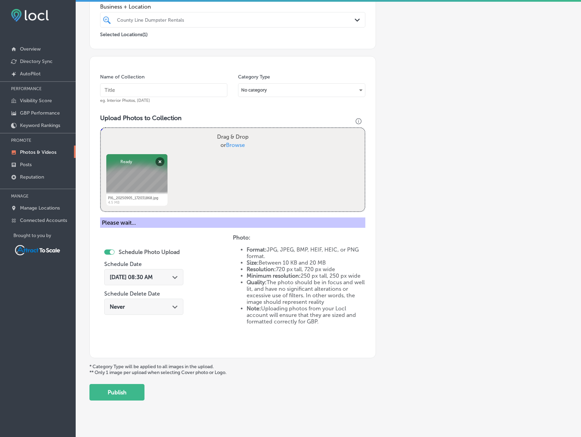
scroll to position [85, 0]
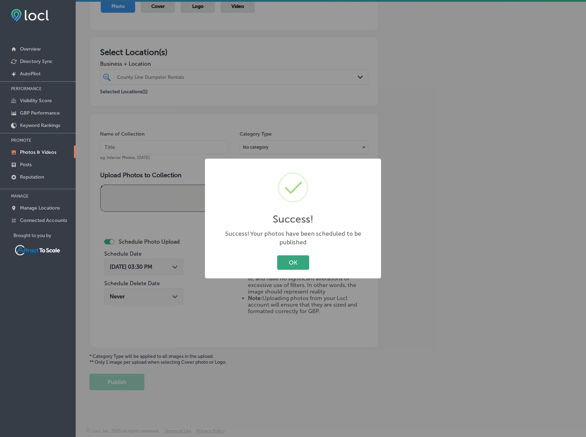
click at [285, 262] on button "OK" at bounding box center [293, 262] width 32 height 14
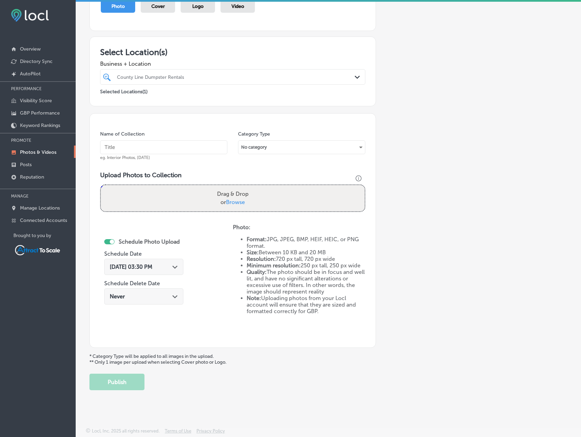
click at [168, 273] on div "[DATE] 03:30 PM Path Created with Sketch." at bounding box center [143, 267] width 79 height 16
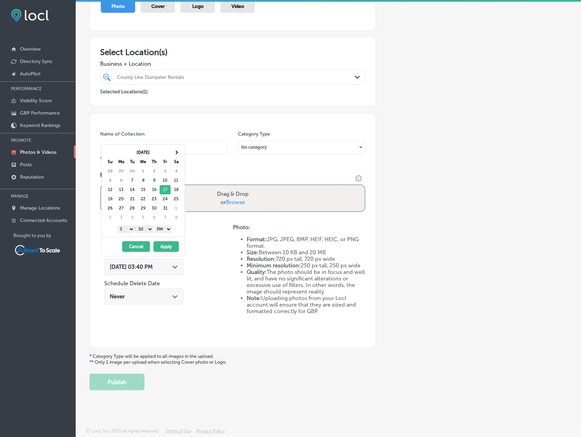
click at [171, 228] on select "AM PM" at bounding box center [163, 229] width 17 height 8
click at [123, 229] on select "1 2 3 4 5 6 7 8 9 10 11 12" at bounding box center [125, 229] width 17 height 8
click at [166, 247] on button "Apply" at bounding box center [165, 246] width 25 height 11
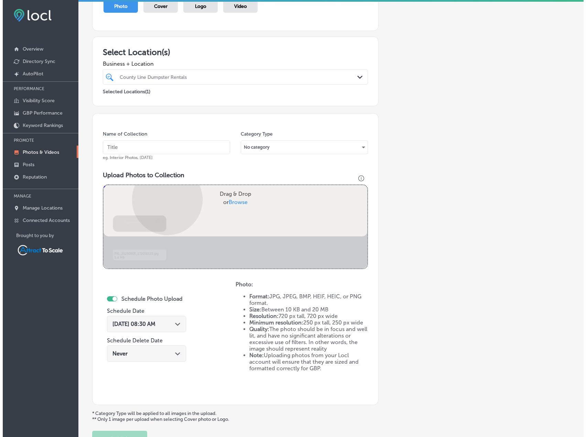
scroll to position [142, 0]
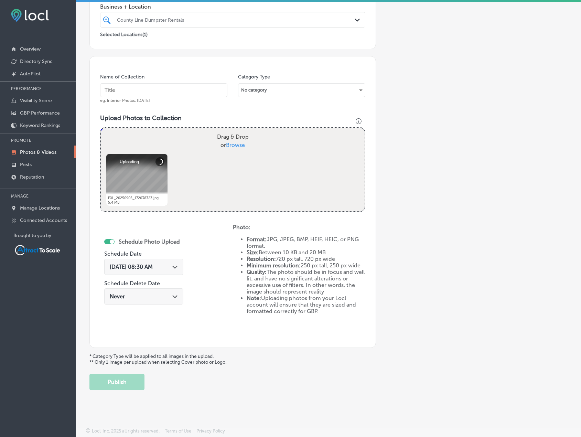
click at [126, 91] on input "text" at bounding box center [163, 90] width 127 height 14
type input "Dump Trailer"
click at [122, 379] on button "Publish" at bounding box center [116, 382] width 55 height 17
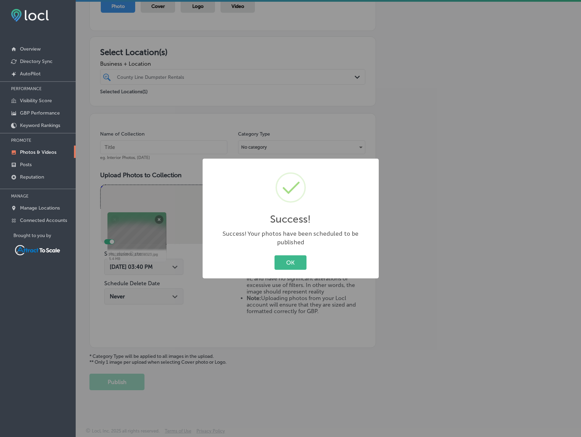
scroll to position [85, 0]
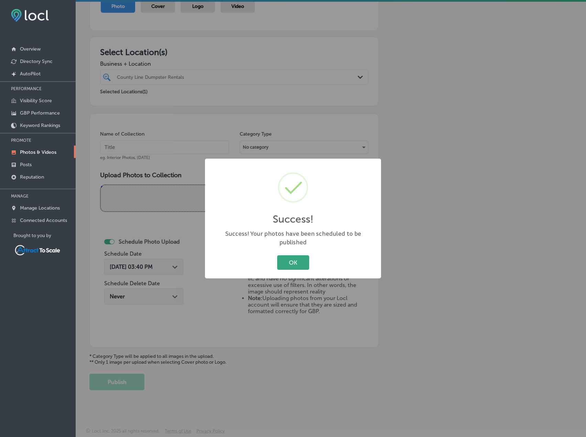
click at [291, 257] on button "OK" at bounding box center [293, 262] width 32 height 14
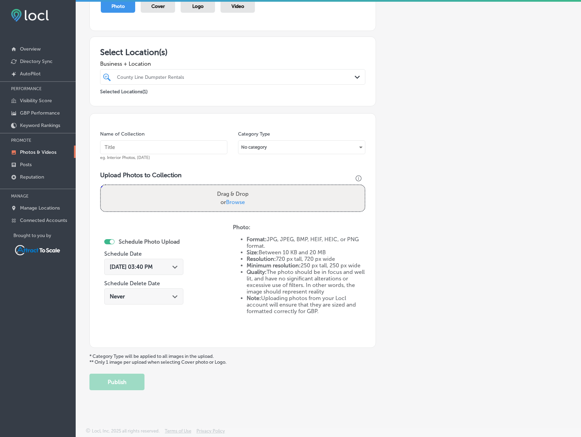
click at [170, 274] on div "[DATE] 03:40 PM Path Created with Sketch." at bounding box center [143, 267] width 79 height 16
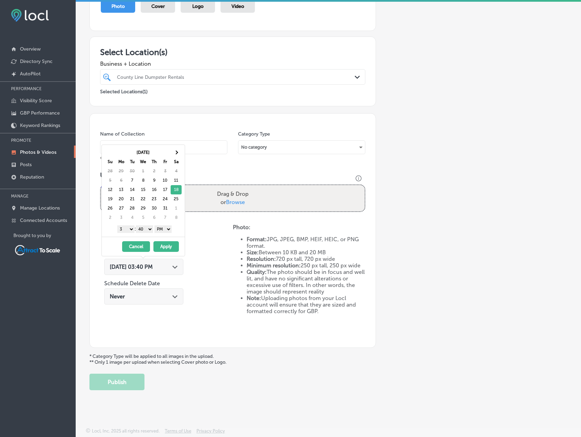
click at [163, 229] on select "AM PM" at bounding box center [163, 229] width 17 height 8
click at [127, 231] on select "1 2 3 4 5 6 7 8 9 10 11 12" at bounding box center [125, 229] width 17 height 8
click at [169, 245] on button "Apply" at bounding box center [165, 246] width 25 height 11
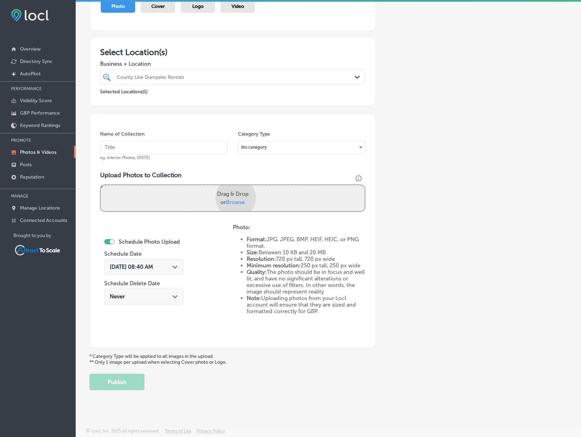
scroll to position [142, 0]
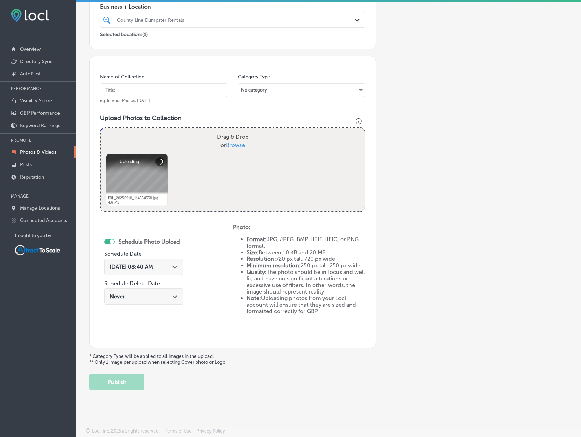
click at [131, 88] on input "text" at bounding box center [163, 90] width 127 height 14
type input "Dump Trailer"
click at [135, 382] on button "Publish" at bounding box center [116, 382] width 55 height 17
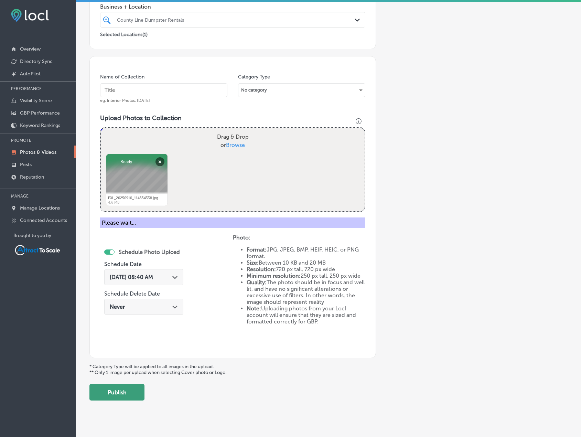
scroll to position [85, 0]
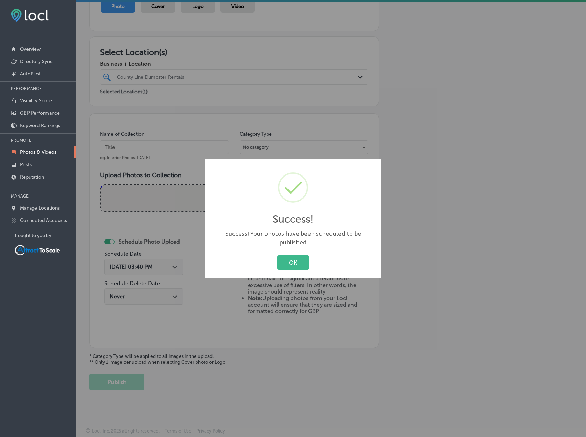
drag, startPoint x: 291, startPoint y: 259, endPoint x: 263, endPoint y: 234, distance: 37.6
click at [291, 259] on button "OK" at bounding box center [293, 262] width 32 height 14
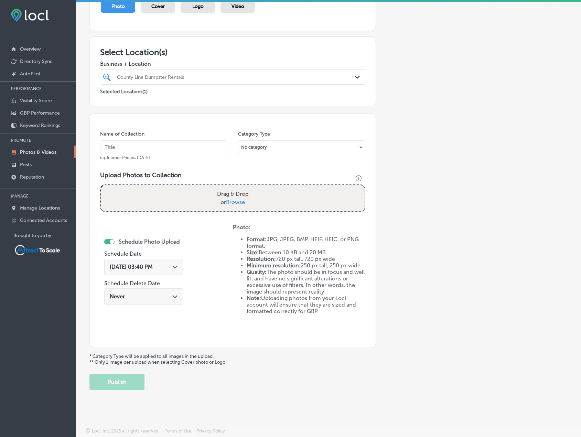
click at [155, 147] on input "text" at bounding box center [163, 147] width 127 height 14
type input "Dump Trailer"
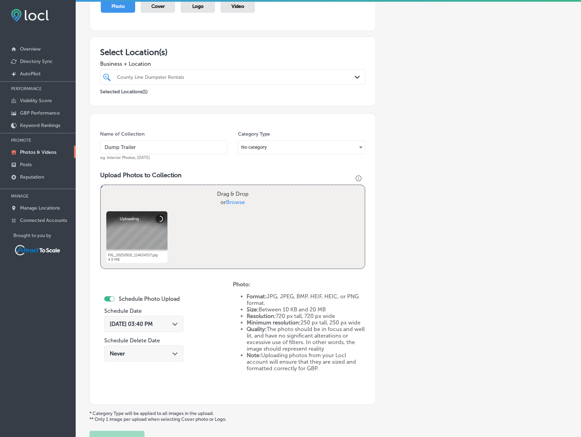
click at [171, 320] on div "[DATE] 03:40 PM Path Created with Sketch." at bounding box center [143, 324] width 79 height 16
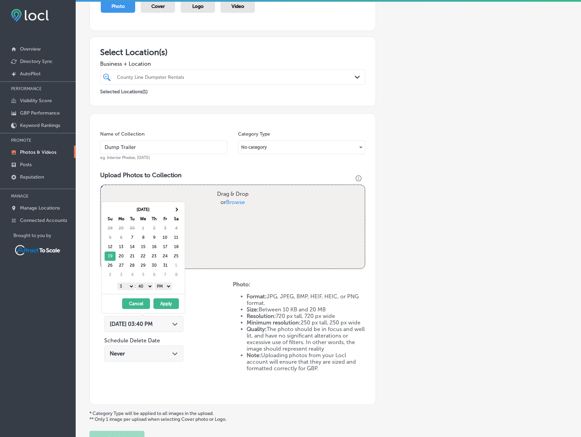
click at [169, 287] on select "AM PM" at bounding box center [163, 287] width 17 height 8
click at [131, 286] on select "1 2 3 4 5 6 7 8 9 10 11 12" at bounding box center [125, 287] width 17 height 8
click at [166, 286] on select "AM PM" at bounding box center [163, 287] width 17 height 8
click at [156, 283] on select "AM PM" at bounding box center [163, 287] width 17 height 8
click at [128, 282] on div "1 2 3 4 5 6 7 8 9 10 11 12 : 00 10 20 30 40 50 AM PM" at bounding box center [145, 286] width 80 height 10
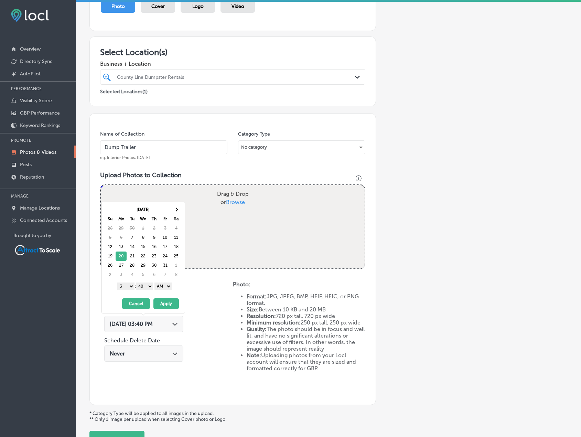
click at [127, 285] on select "1 2 3 4 5 6 7 8 9 10 11 12" at bounding box center [125, 287] width 17 height 8
click at [164, 302] on button "Apply" at bounding box center [165, 303] width 25 height 11
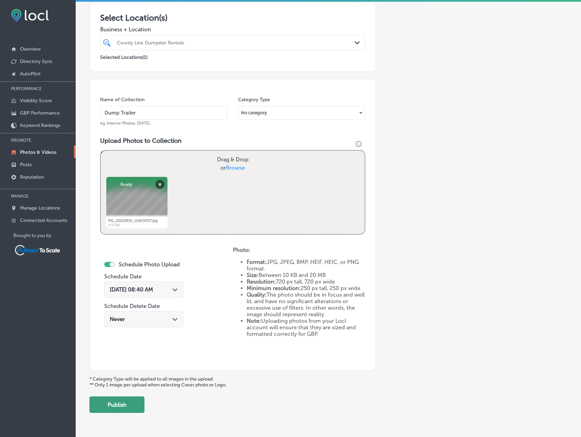
click at [141, 407] on button "Publish" at bounding box center [116, 404] width 55 height 17
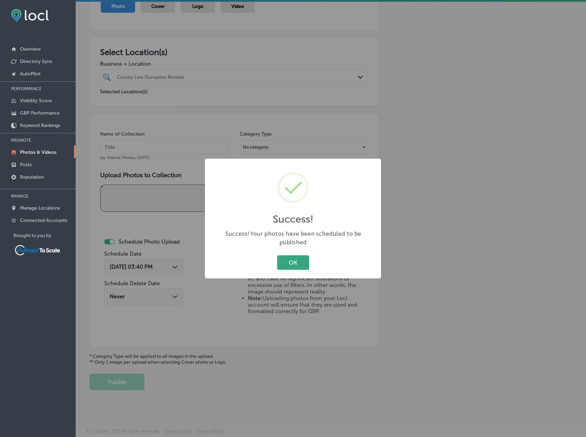
click at [287, 255] on button "OK" at bounding box center [293, 262] width 32 height 14
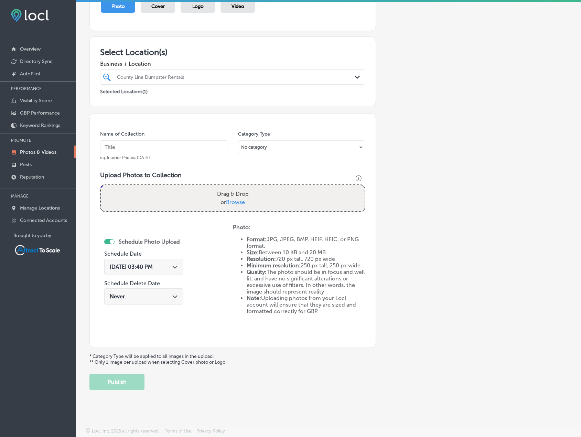
click at [143, 147] on input "text" at bounding box center [163, 147] width 127 height 14
type input "Dumpster"
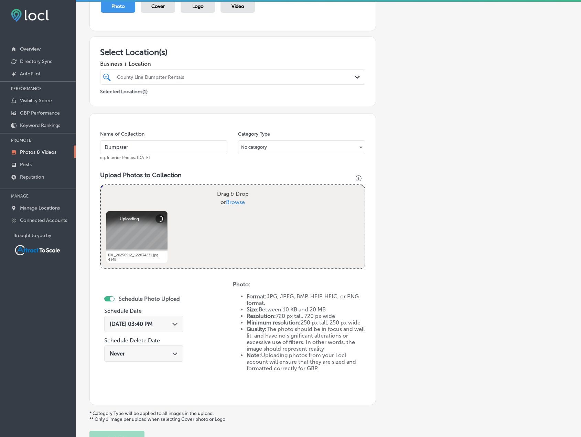
click at [153, 327] on span "[DATE] 03:40 PM" at bounding box center [131, 324] width 43 height 7
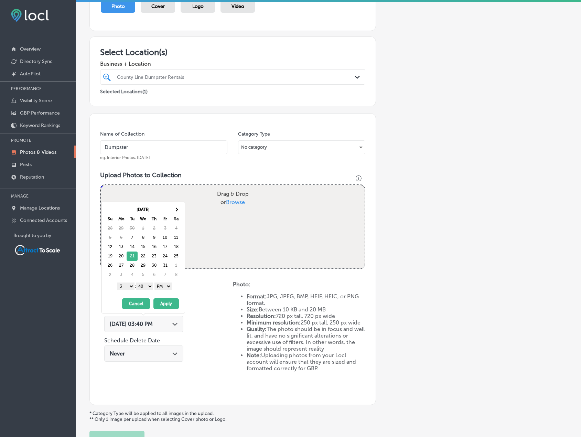
click at [168, 286] on select "AM PM" at bounding box center [163, 287] width 17 height 8
drag, startPoint x: 128, startPoint y: 286, endPoint x: 128, endPoint y: 289, distance: 3.5
click at [127, 286] on select "1 2 3 4 5 6 7 8 9 10 11 12" at bounding box center [125, 287] width 17 height 8
click at [167, 307] on button "Apply" at bounding box center [165, 303] width 25 height 11
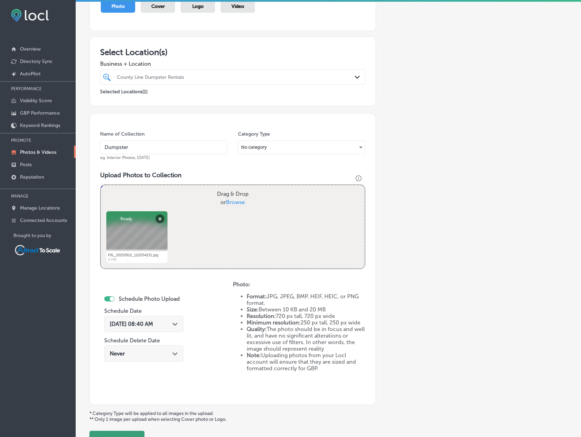
click at [126, 433] on button "Publish" at bounding box center [116, 439] width 55 height 17
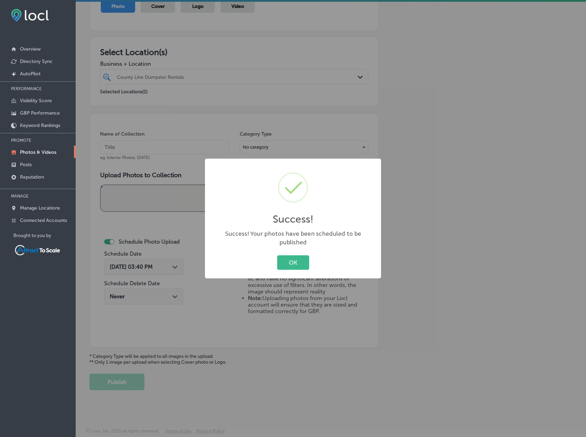
click at [281, 261] on button "OK" at bounding box center [293, 262] width 32 height 14
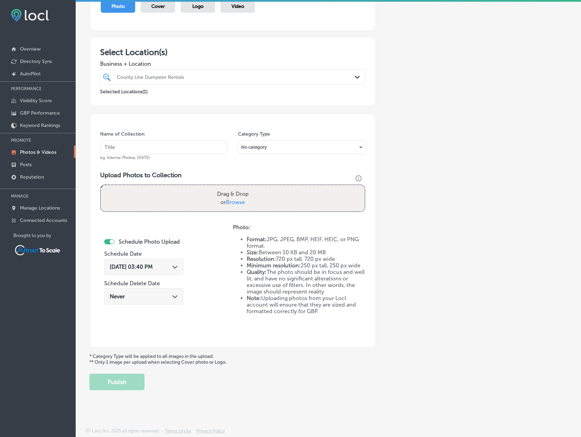
click at [172, 256] on div "Schedule Photo Upload Schedule Date [DATE] 03:40 PM Path Created with Sketch. S…" at bounding box center [143, 272] width 79 height 75
click at [172, 266] on polygon at bounding box center [174, 267] width 5 height 3
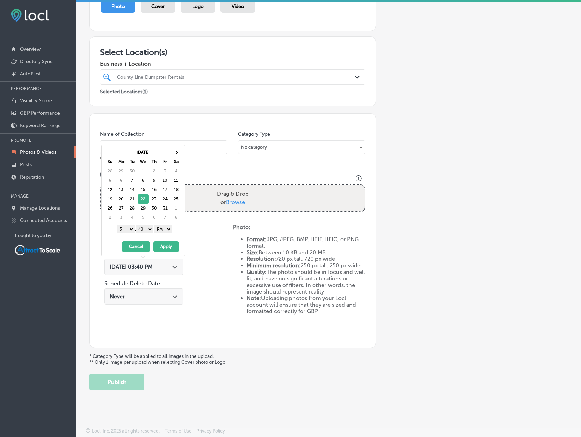
click at [162, 228] on select "AM PM" at bounding box center [163, 229] width 17 height 8
click at [123, 228] on select "1 2 3 4 5 6 7 8 9 10 11 12" at bounding box center [125, 229] width 17 height 8
click at [161, 246] on button "Apply" at bounding box center [165, 246] width 25 height 11
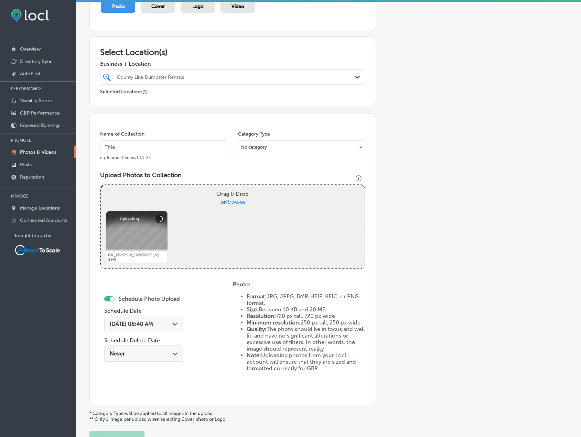
click at [152, 147] on input "text" at bounding box center [163, 147] width 127 height 14
type input "Dump Trailer"
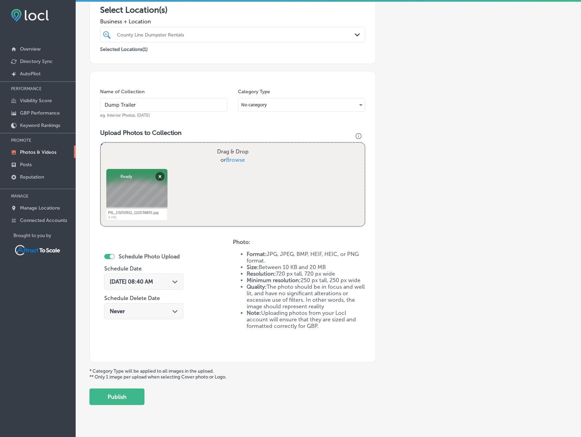
scroll to position [142, 0]
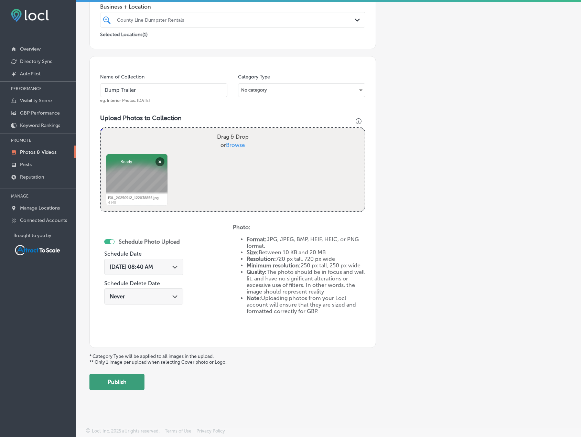
click at [123, 383] on button "Publish" at bounding box center [116, 382] width 55 height 17
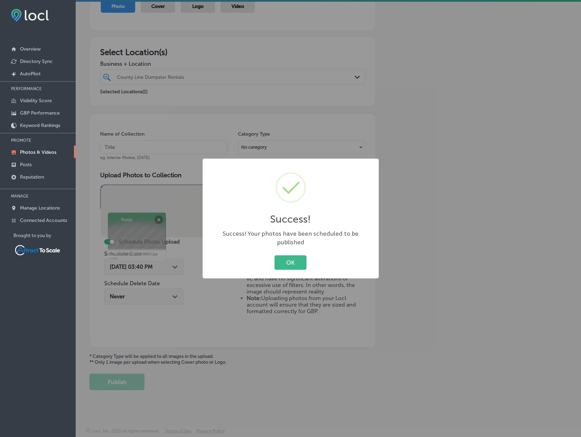
scroll to position [85, 0]
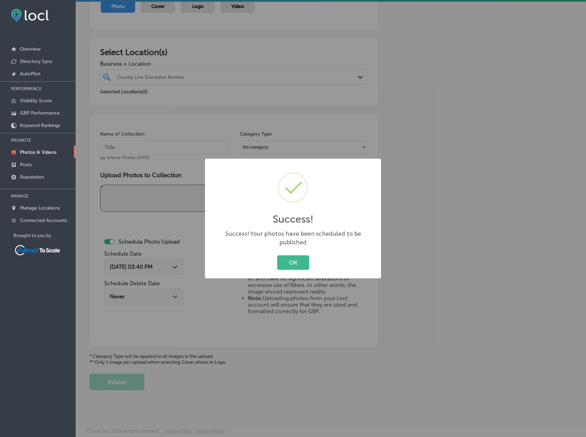
drag, startPoint x: 288, startPoint y: 255, endPoint x: 191, endPoint y: 255, distance: 96.7
click at [288, 255] on button "OK" at bounding box center [293, 262] width 32 height 14
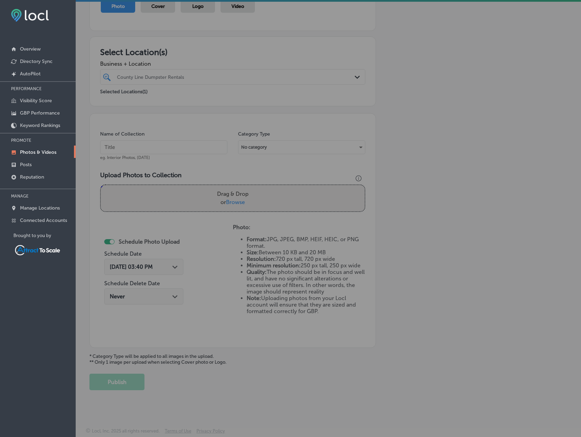
click at [168, 258] on div "[DATE] 03:40 PM Path Created with Sketch." at bounding box center [143, 268] width 79 height 23
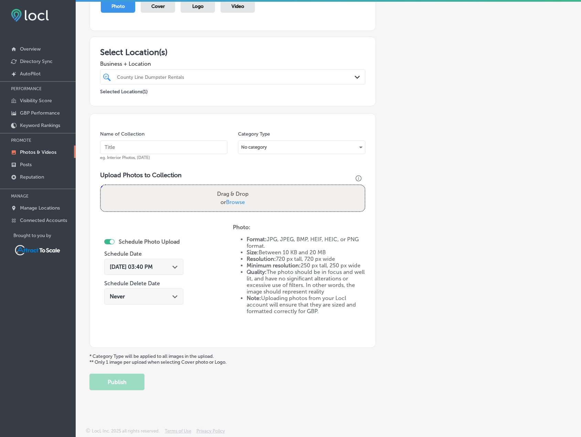
click at [172, 264] on div "Path Created with Sketch." at bounding box center [175, 267] width 6 height 6
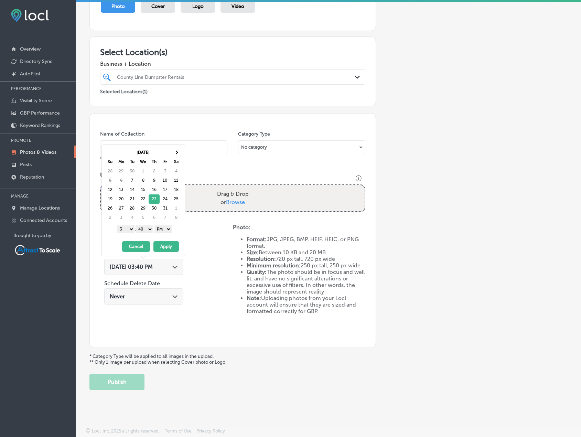
click at [167, 230] on select "AM PM" at bounding box center [163, 229] width 17 height 8
click at [129, 230] on select "1 2 3 4 5 6 7 8 9 10 11 12" at bounding box center [125, 229] width 17 height 8
click at [167, 242] on button "Apply" at bounding box center [165, 246] width 25 height 11
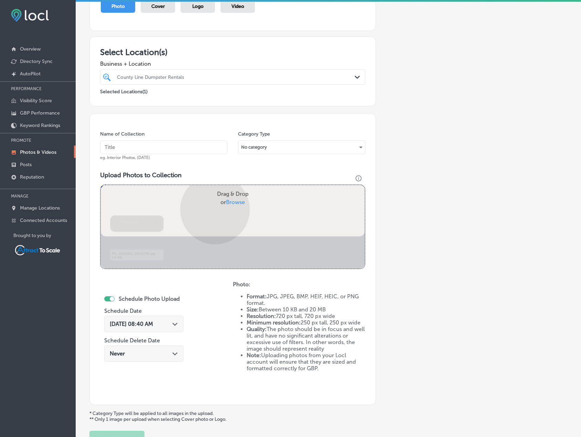
scroll to position [142, 0]
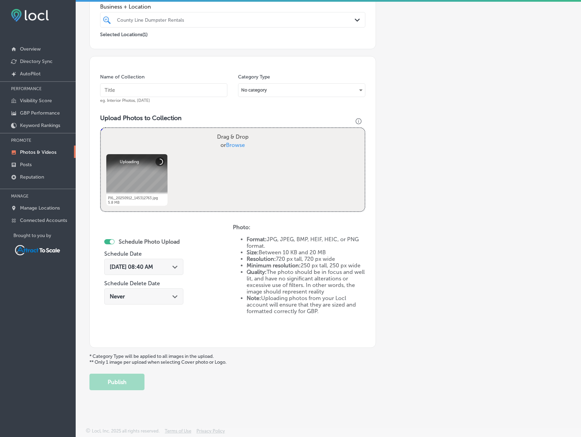
click at [144, 93] on input "text" at bounding box center [163, 90] width 127 height 14
type input "Dump Trailer"
click at [141, 383] on button "Publish" at bounding box center [116, 382] width 55 height 17
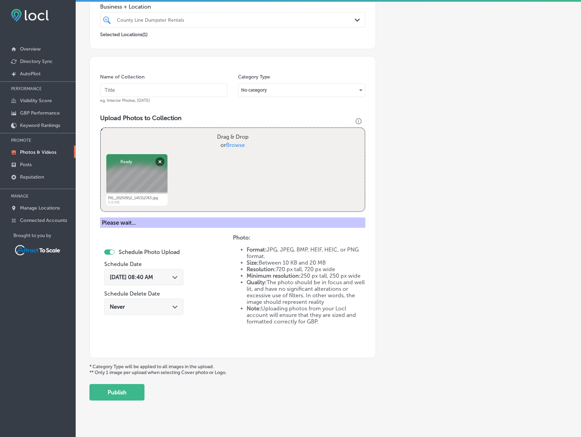
scroll to position [85, 0]
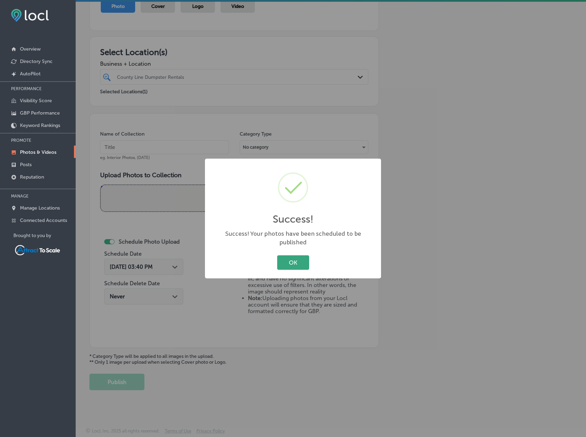
click at [291, 260] on button "OK" at bounding box center [293, 262] width 32 height 14
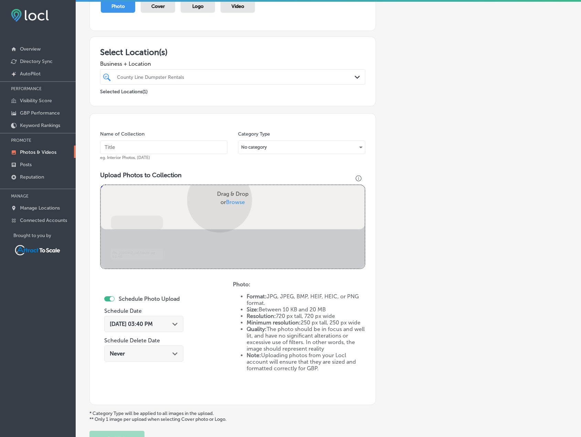
scroll to position [142, 0]
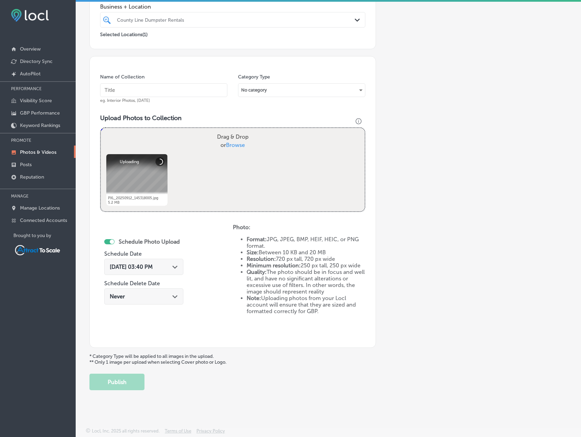
click at [147, 94] on input "text" at bounding box center [163, 90] width 127 height 14
type input "Dump Trailer"
click at [167, 262] on div "[DATE] 03:40 PM Path Created with Sketch." at bounding box center [143, 267] width 79 height 16
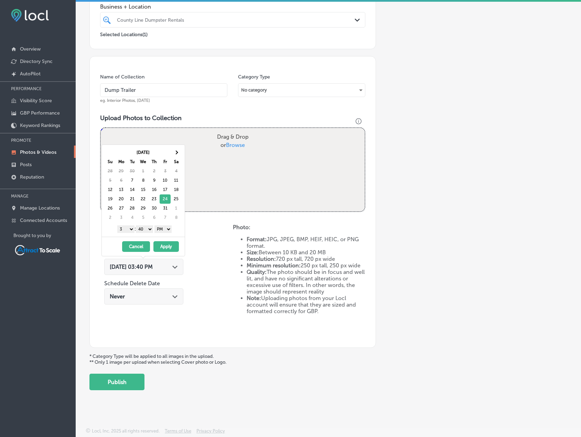
click at [171, 228] on select "AM PM" at bounding box center [163, 229] width 17 height 8
click at [129, 230] on select "1 2 3 4 5 6 7 8 9 10 11 12" at bounding box center [125, 229] width 17 height 8
click at [164, 242] on button "Apply" at bounding box center [165, 246] width 25 height 11
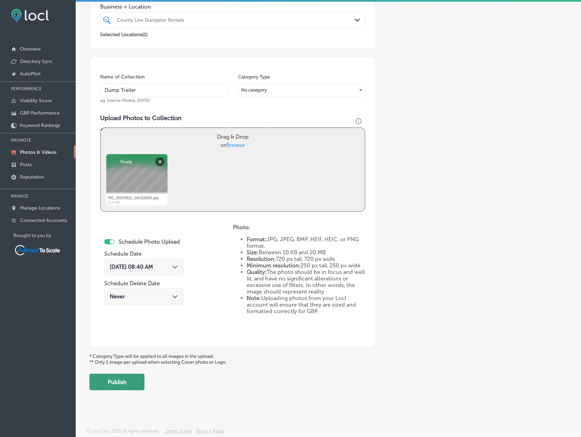
click at [130, 381] on button "Publish" at bounding box center [116, 382] width 55 height 17
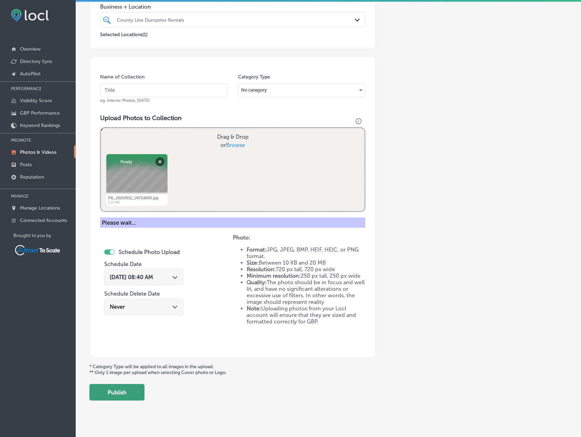
scroll to position [85, 0]
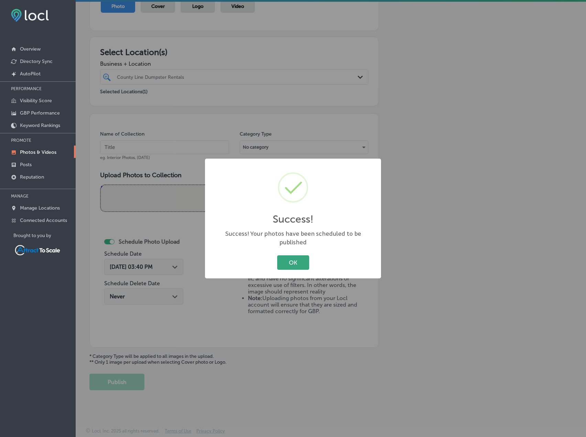
click at [285, 258] on button "OK" at bounding box center [293, 262] width 32 height 14
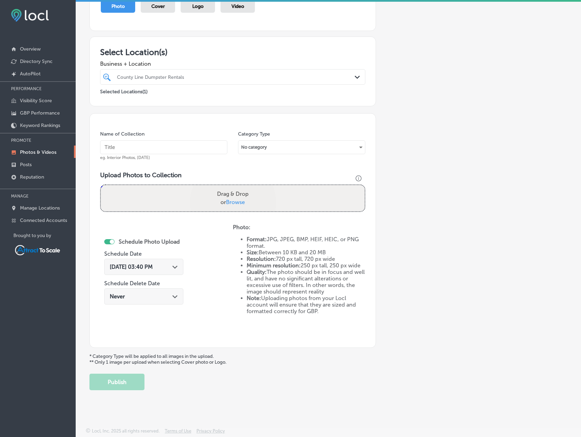
scroll to position [142, 0]
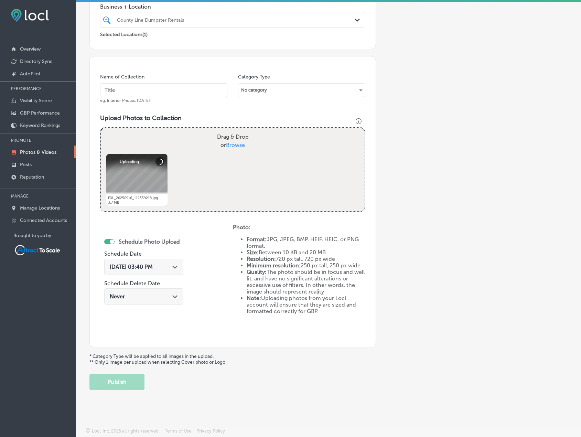
click at [159, 257] on div "[DATE] 03:40 PM Path Created with Sketch." at bounding box center [143, 268] width 79 height 23
click at [153, 265] on span "[DATE] 03:40 PM" at bounding box center [131, 267] width 43 height 7
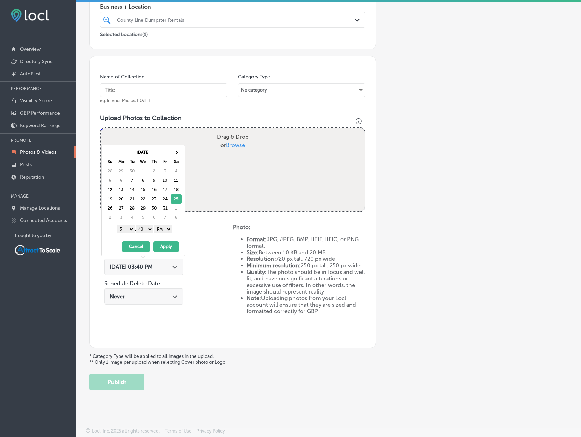
click at [168, 231] on select "AM PM" at bounding box center [163, 229] width 17 height 8
click at [128, 230] on select "1 2 3 4 5 6 7 8 9 10 11 12" at bounding box center [125, 229] width 17 height 8
drag, startPoint x: 165, startPoint y: 245, endPoint x: 165, endPoint y: 236, distance: 9.3
click at [165, 245] on button "Apply" at bounding box center [165, 246] width 25 height 11
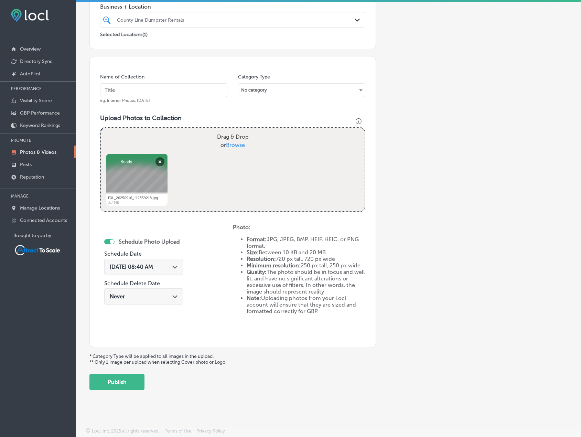
click at [148, 88] on input "text" at bounding box center [163, 90] width 127 height 14
type input "Dump Trailer"
click at [129, 380] on button "Publish" at bounding box center [116, 382] width 55 height 17
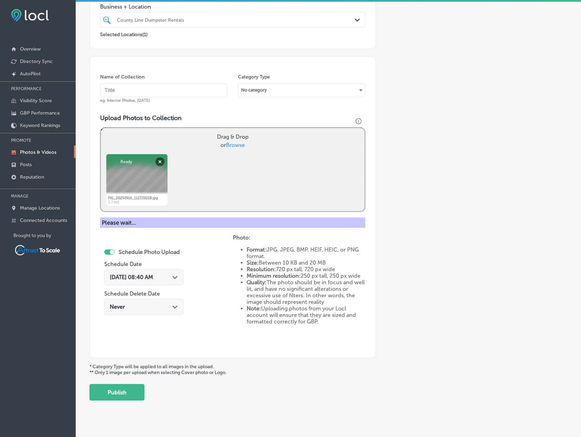
scroll to position [85, 0]
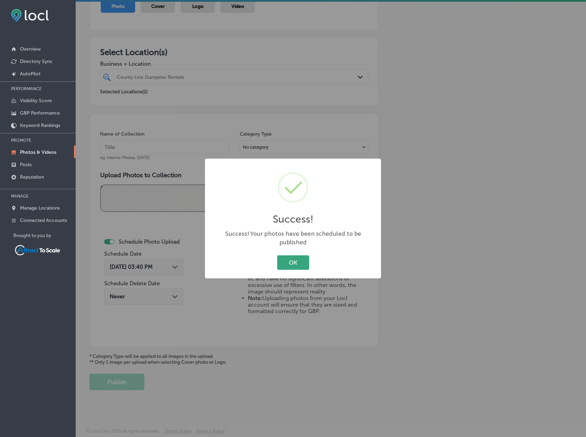
click at [293, 258] on button "OK" at bounding box center [293, 262] width 32 height 14
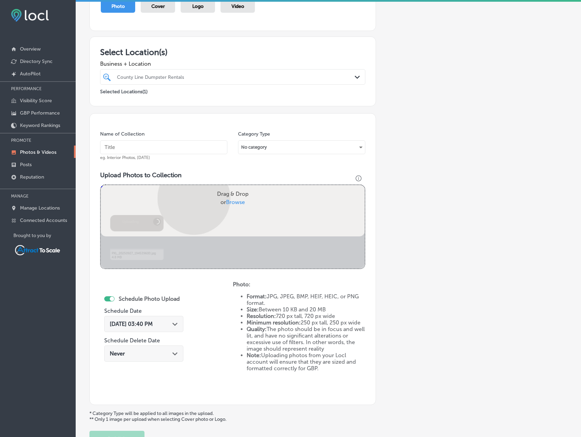
scroll to position [142, 0]
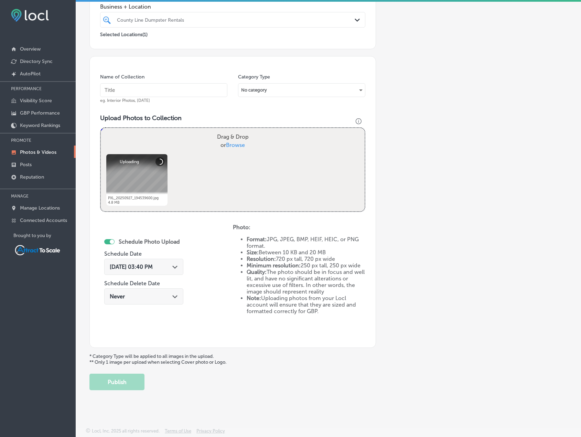
click at [144, 94] on input "text" at bounding box center [163, 90] width 127 height 14
type input "Dump Trailer"
click at [164, 261] on div "[DATE] 03:40 PM Path Created with Sketch." at bounding box center [143, 267] width 79 height 16
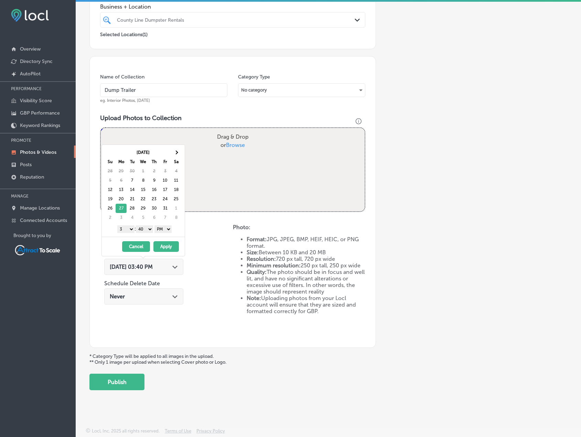
click at [164, 230] on select "AM PM" at bounding box center [163, 229] width 17 height 8
click at [126, 229] on select "1 2 3 4 5 6 7 8 9 10 11 12" at bounding box center [125, 229] width 17 height 8
click at [162, 245] on button "Apply" at bounding box center [165, 246] width 25 height 11
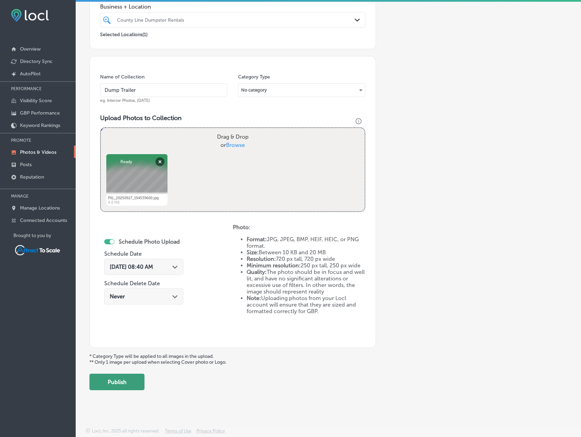
click at [135, 382] on button "Publish" at bounding box center [116, 382] width 55 height 17
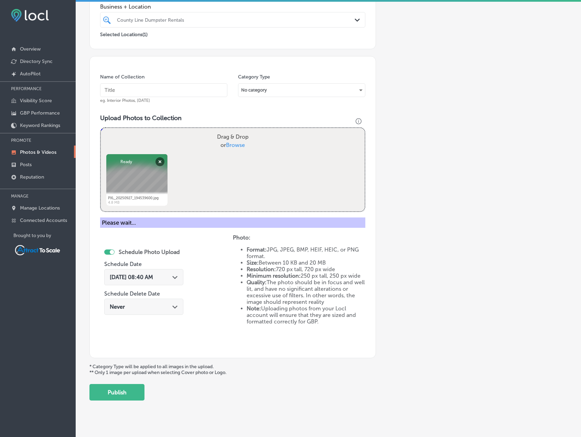
scroll to position [85, 0]
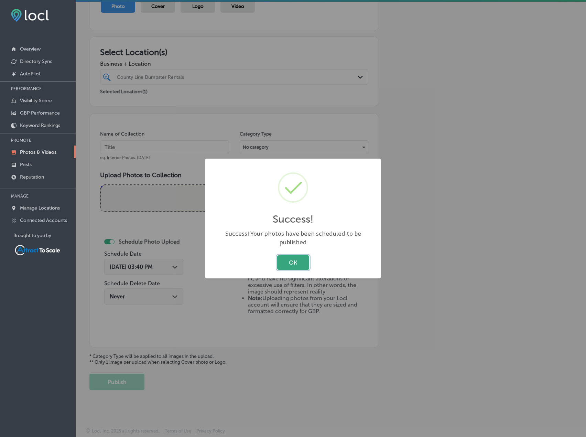
click at [291, 257] on button "OK" at bounding box center [293, 262] width 32 height 14
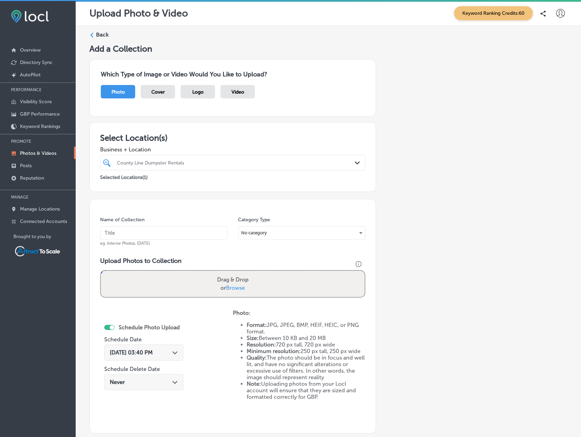
scroll to position [0, 0]
click at [104, 33] on label "Back" at bounding box center [102, 36] width 13 height 8
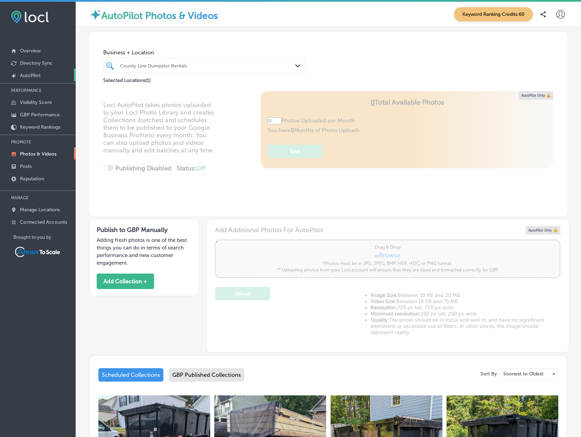
type input "5"
click at [167, 62] on div at bounding box center [195, 65] width 153 height 9
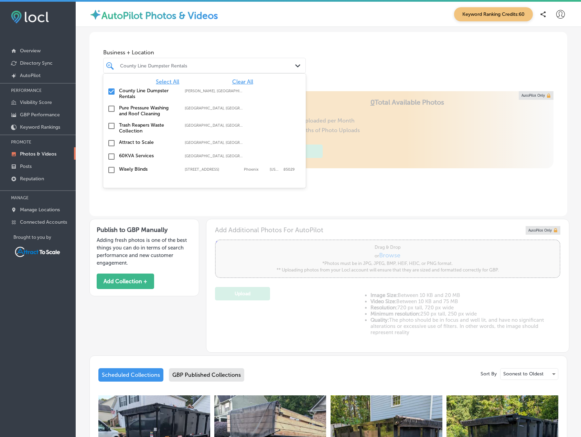
click at [246, 82] on span "Clear All" at bounding box center [242, 81] width 21 height 7
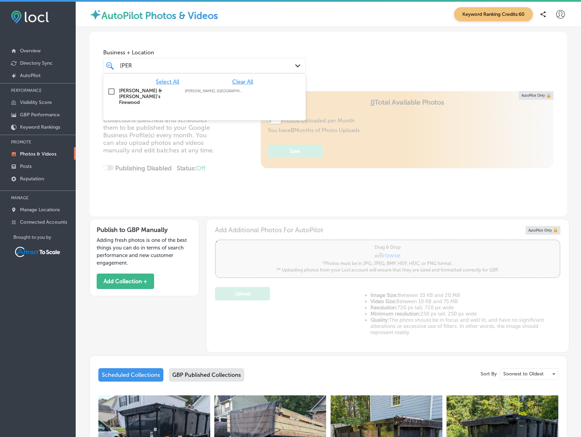
click at [136, 90] on label "[PERSON_NAME] & [PERSON_NAME]'s Firewood" at bounding box center [148, 97] width 59 height 18
type input "[PERSON_NAME]"
click at [194, 55] on span "Business + Location" at bounding box center [204, 52] width 203 height 7
